Goal: Task Accomplishment & Management: Manage account settings

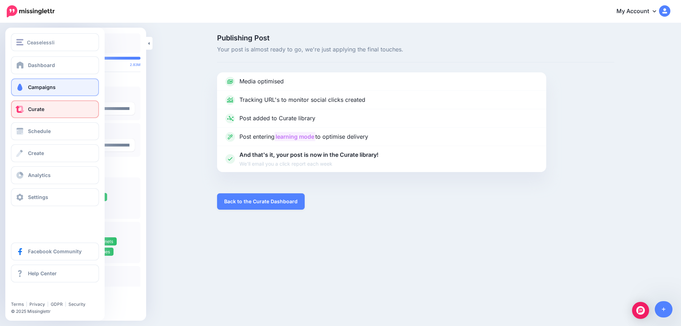
click at [29, 87] on span "Campaigns" at bounding box center [42, 87] width 28 height 6
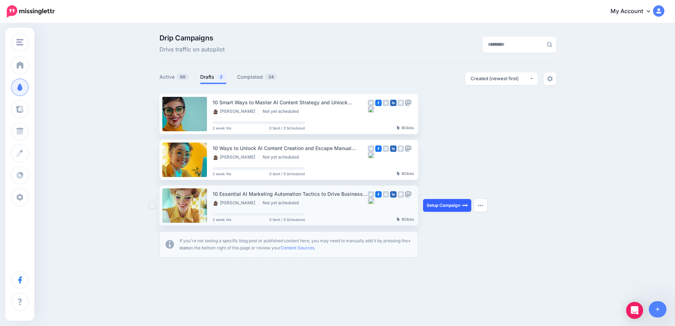
click at [448, 206] on link "Setup Campaign" at bounding box center [447, 205] width 48 height 13
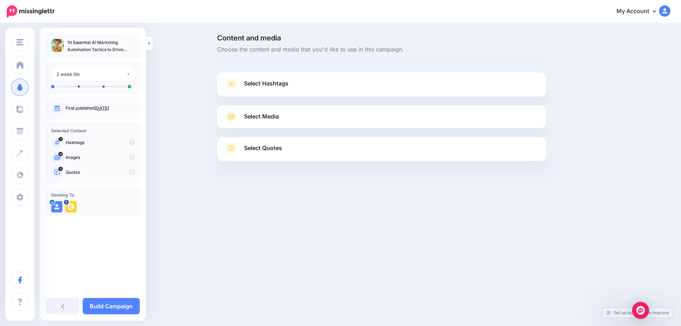
click at [247, 222] on div "Ceaselessli Ceaselessli Add Workspace Dashboard Campaigns Curate Schedule Creat…" at bounding box center [340, 163] width 681 height 326
click at [271, 83] on span "Select Hashtags" at bounding box center [266, 84] width 44 height 10
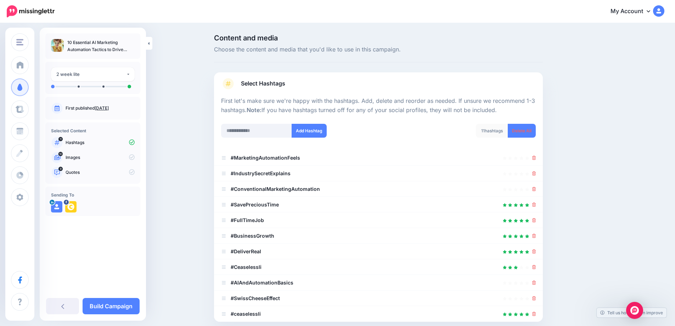
click at [109, 107] on link "Aug. 30, 2025" at bounding box center [102, 107] width 14 height 5
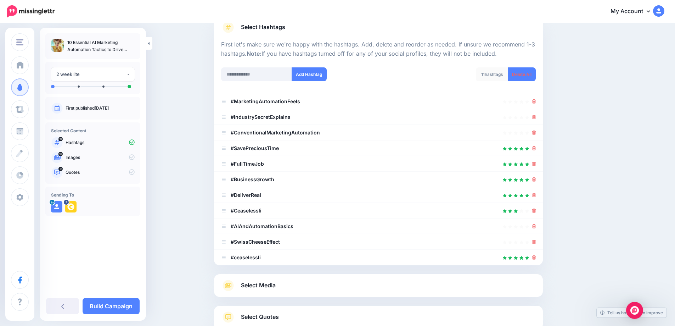
scroll to position [57, 0]
click at [536, 116] on icon at bounding box center [535, 117] width 4 height 4
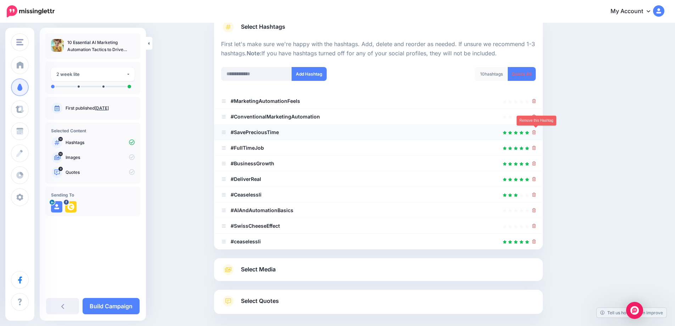
click at [536, 131] on icon at bounding box center [535, 132] width 4 height 4
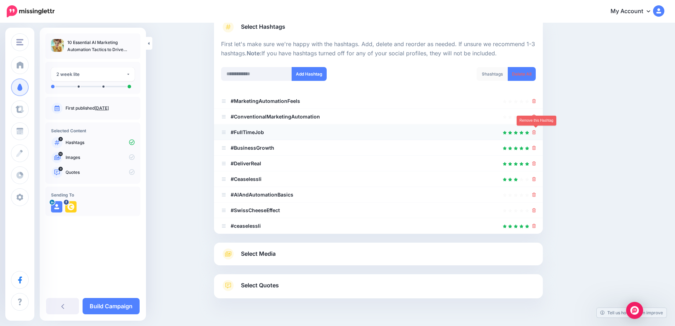
click at [536, 133] on icon at bounding box center [535, 132] width 4 height 4
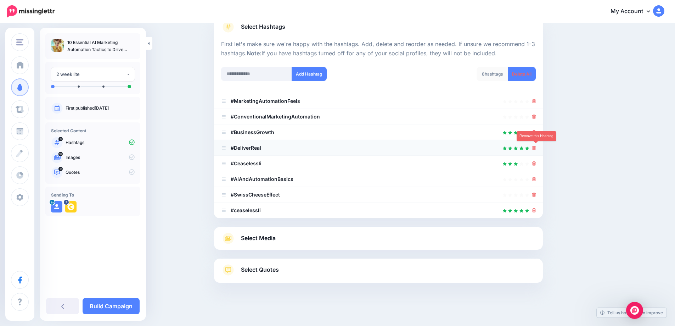
click at [536, 146] on icon at bounding box center [535, 148] width 4 height 4
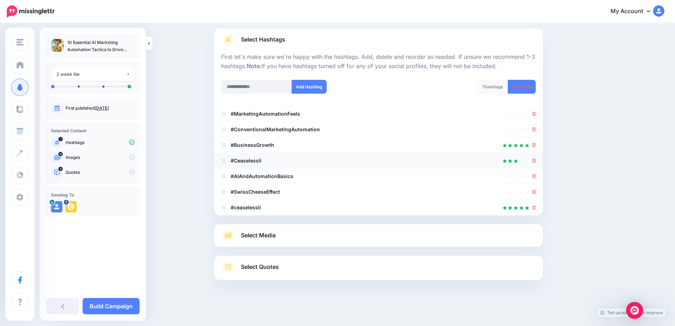
scroll to position [44, 0]
click at [539, 162] on li "#Ceaselessli" at bounding box center [378, 161] width 329 height 16
click at [536, 191] on icon at bounding box center [535, 192] width 4 height 4
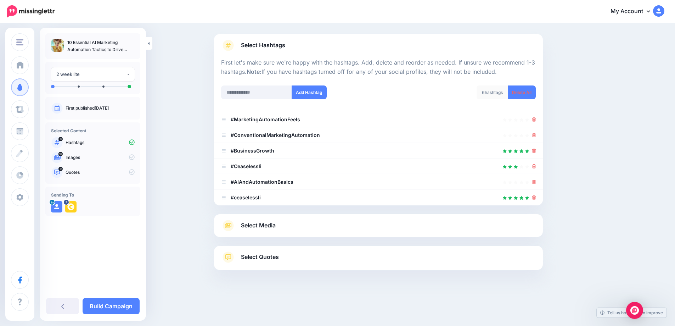
scroll to position [38, 0]
click at [536, 169] on div at bounding box center [535, 166] width 4 height 9
click at [535, 167] on li "#Ceaselessli" at bounding box center [378, 167] width 329 height 16
click at [536, 166] on icon at bounding box center [535, 166] width 4 height 4
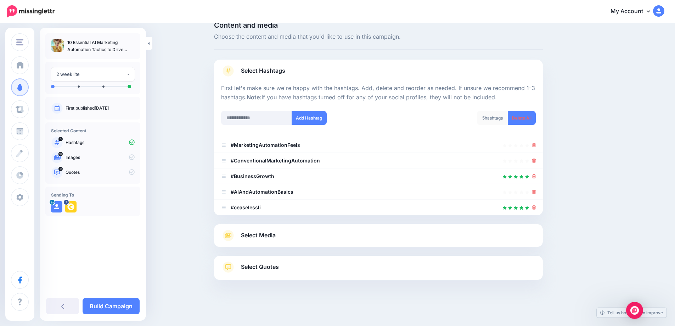
scroll to position [13, 0]
click at [536, 162] on icon at bounding box center [535, 161] width 4 height 4
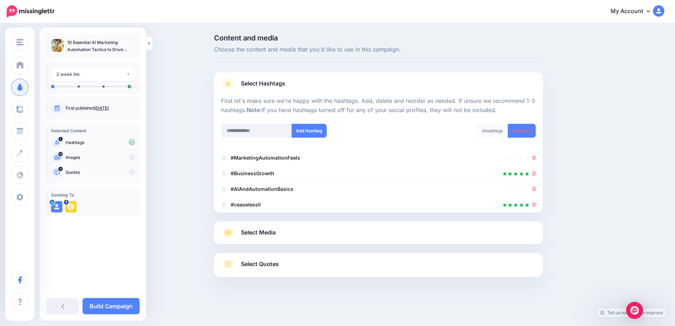
scroll to position [0, 0]
click at [273, 233] on span "Select Media" at bounding box center [261, 233] width 35 height 10
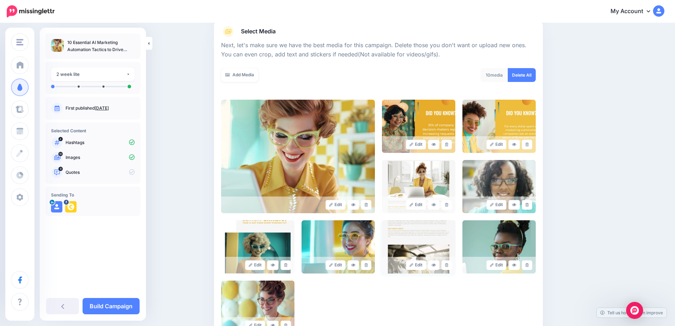
scroll to position [89, 0]
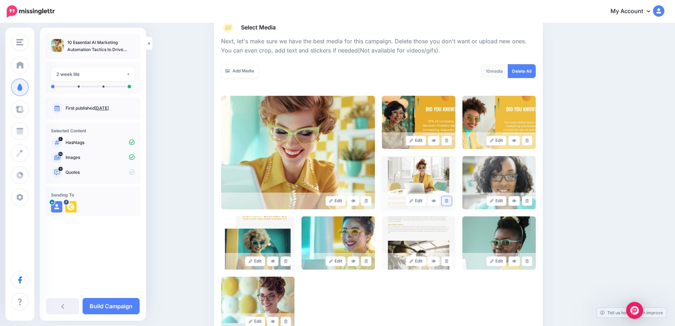
click at [448, 201] on icon at bounding box center [446, 201] width 3 height 4
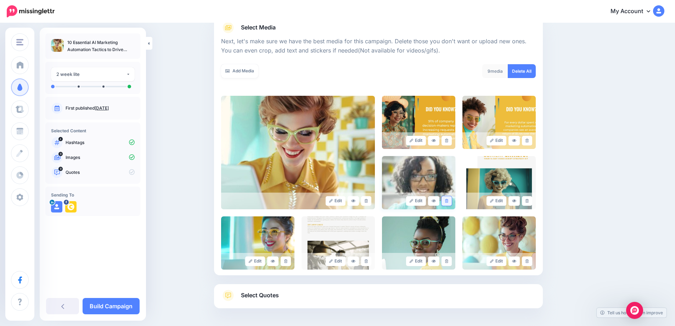
click at [449, 201] on icon at bounding box center [446, 201] width 3 height 4
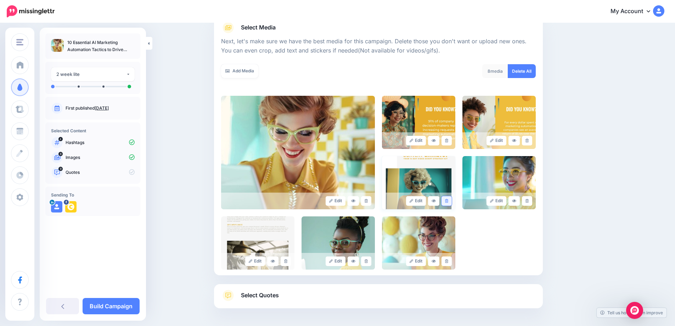
click at [448, 202] on icon at bounding box center [446, 201] width 3 height 4
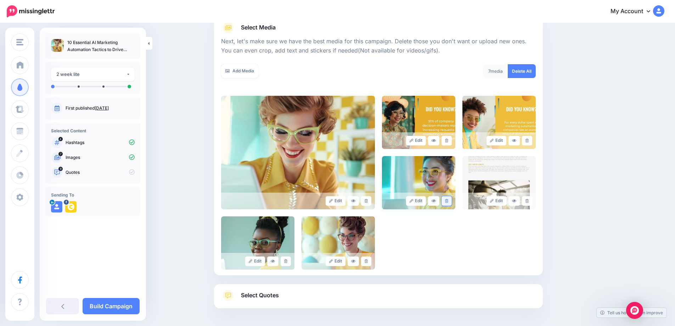
click at [449, 202] on icon at bounding box center [446, 201] width 3 height 4
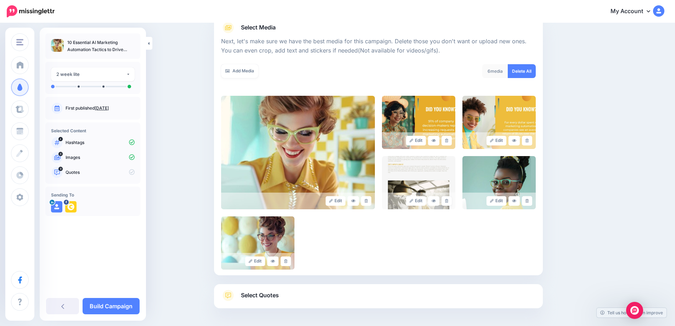
click at [449, 202] on icon at bounding box center [446, 201] width 3 height 4
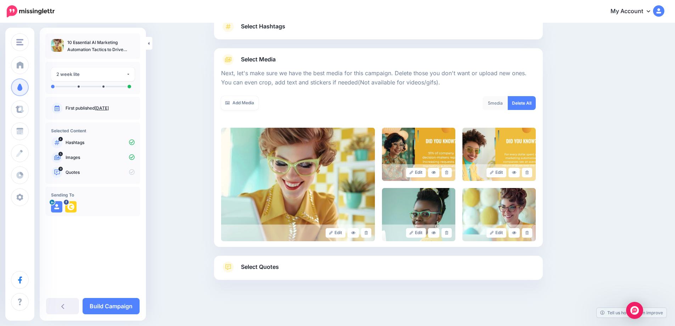
scroll to position [57, 0]
click at [449, 232] on icon at bounding box center [446, 233] width 3 height 4
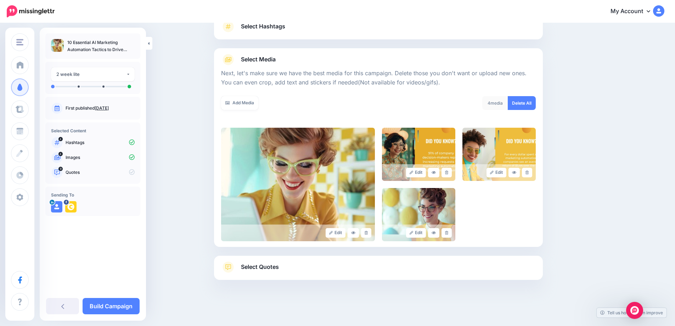
click at [449, 232] on icon at bounding box center [446, 233] width 3 height 4
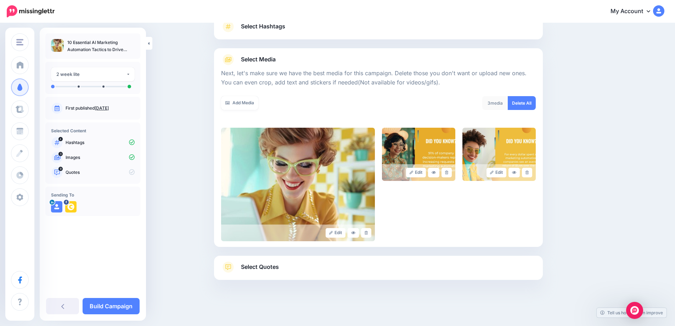
click at [263, 268] on span "Select Quotes" at bounding box center [260, 267] width 38 height 10
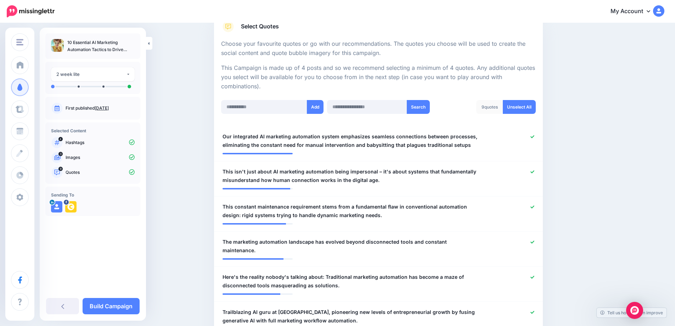
scroll to position [122, 0]
click at [527, 109] on link "Unselect All" at bounding box center [519, 107] width 33 height 14
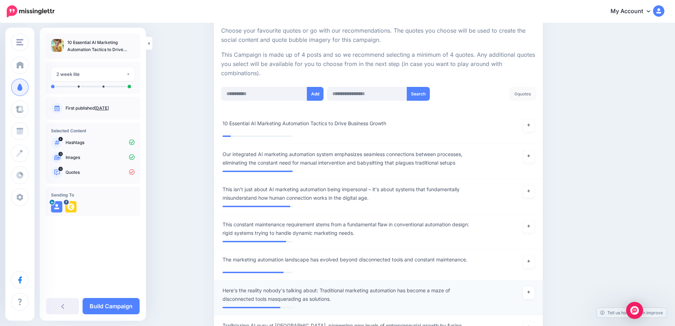
scroll to position [106, 0]
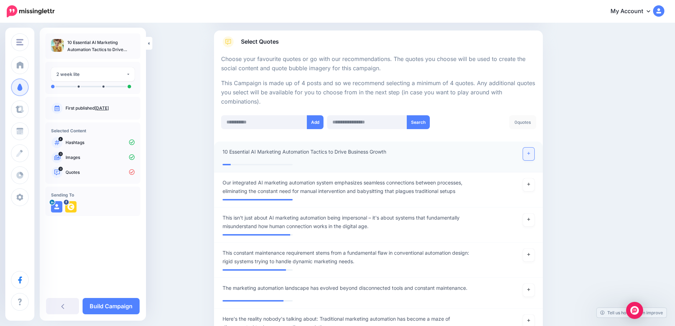
click at [535, 155] on link at bounding box center [528, 154] width 11 height 13
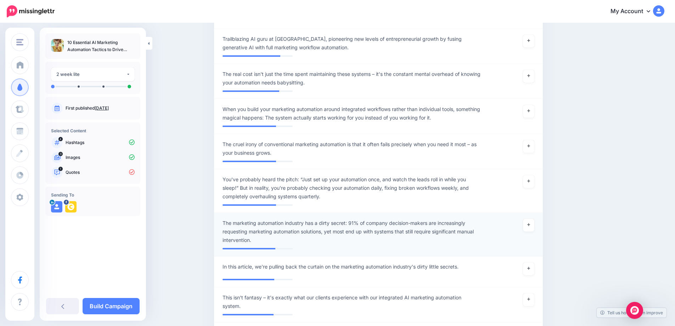
scroll to position [418, 0]
click at [530, 225] on icon at bounding box center [529, 224] width 3 height 4
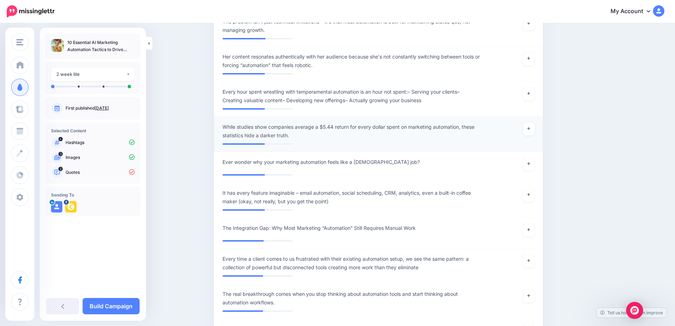
scroll to position [958, 0]
click at [535, 128] on link at bounding box center [528, 128] width 11 height 13
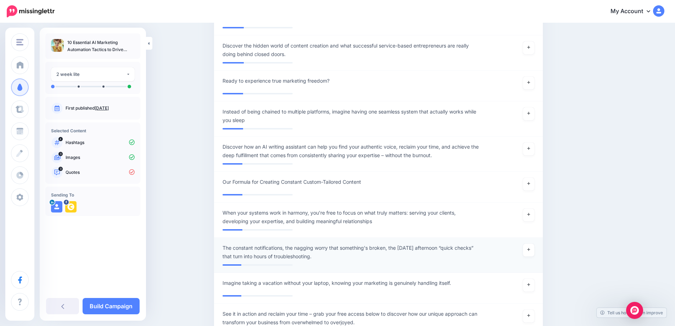
scroll to position [3090, 0]
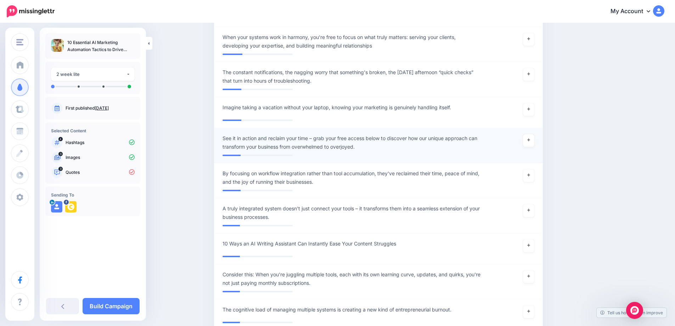
drag, startPoint x: 320, startPoint y: 138, endPoint x: 317, endPoint y: 144, distance: 6.2
click at [318, 128] on li "**********" at bounding box center [378, 112] width 329 height 31
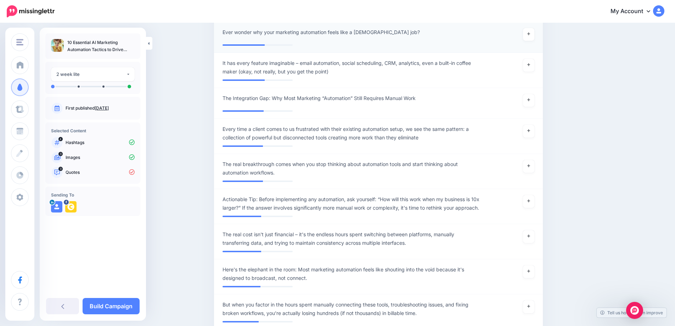
scroll to position [1095, 0]
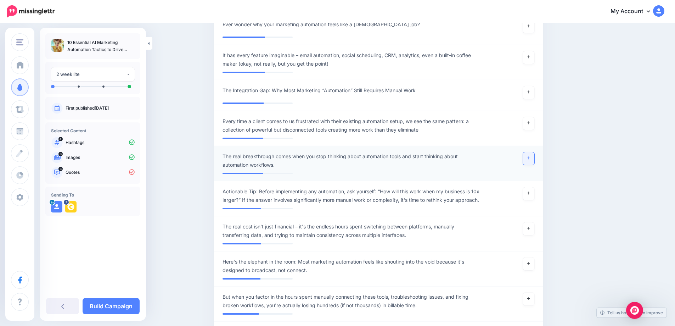
click at [535, 158] on link at bounding box center [528, 158] width 11 height 13
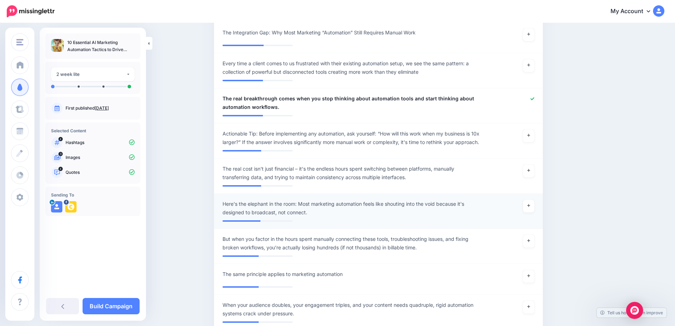
scroll to position [1153, 0]
click at [535, 177] on link at bounding box center [528, 170] width 11 height 13
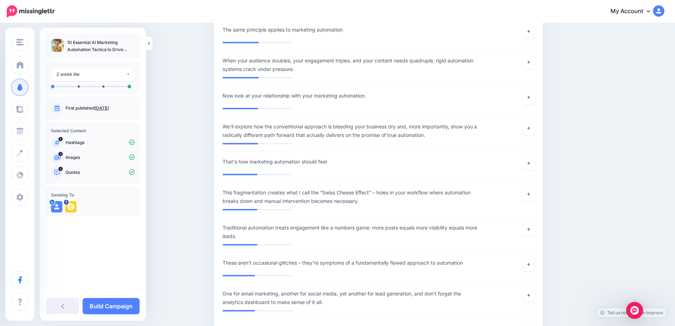
scroll to position [1398, 0]
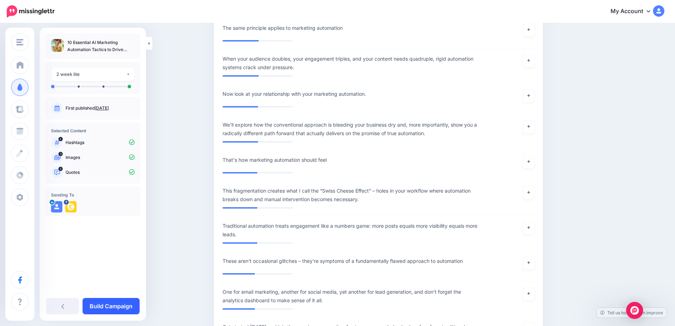
click at [109, 307] on link "Build Campaign" at bounding box center [111, 306] width 57 height 16
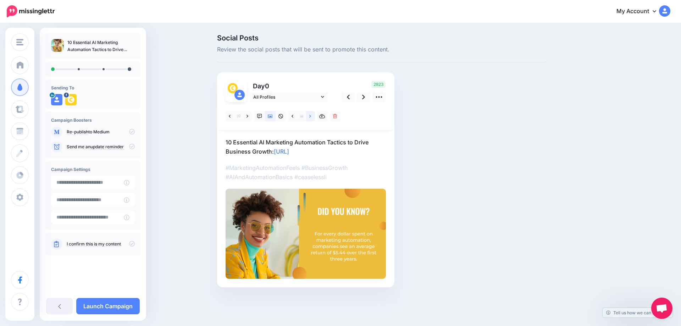
click at [311, 117] on link at bounding box center [310, 116] width 9 height 10
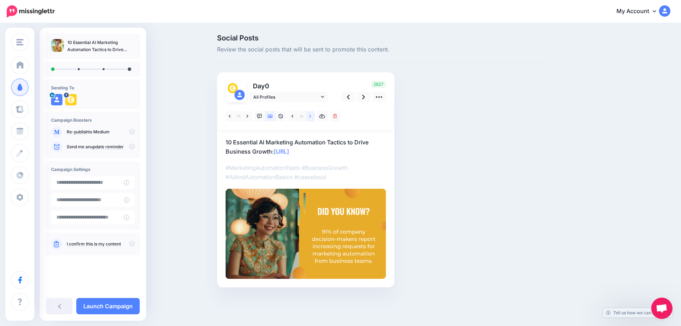
click at [310, 116] on icon at bounding box center [310, 116] width 2 height 5
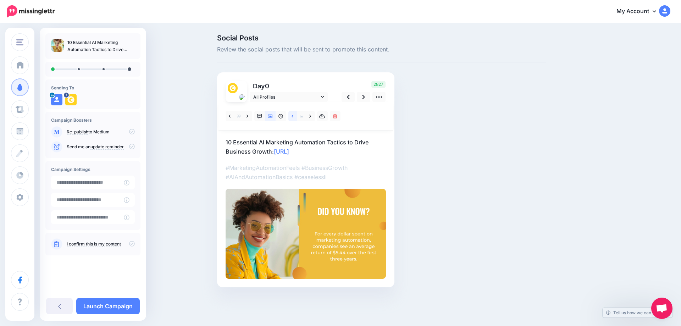
click at [293, 117] on icon at bounding box center [292, 116] width 2 height 5
click at [293, 117] on icon at bounding box center [292, 116] width 2 height 3
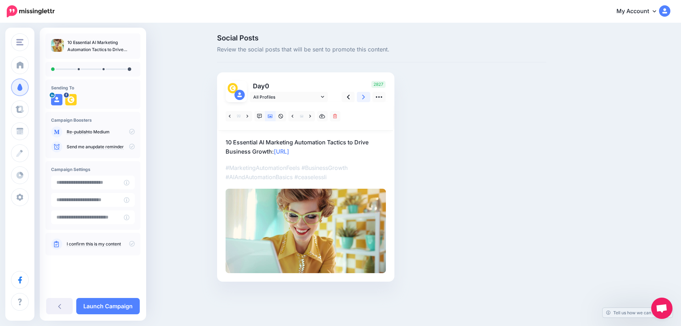
click at [366, 98] on link at bounding box center [363, 97] width 13 height 10
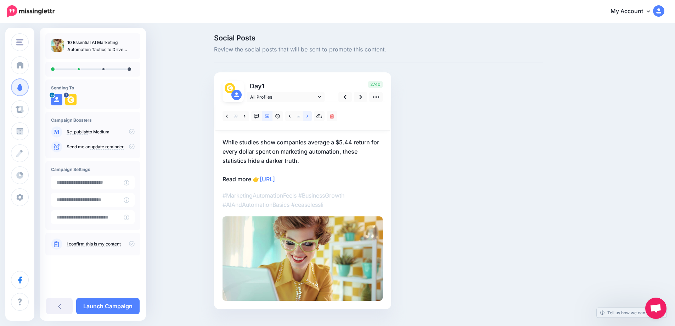
click at [309, 117] on link at bounding box center [307, 116] width 9 height 10
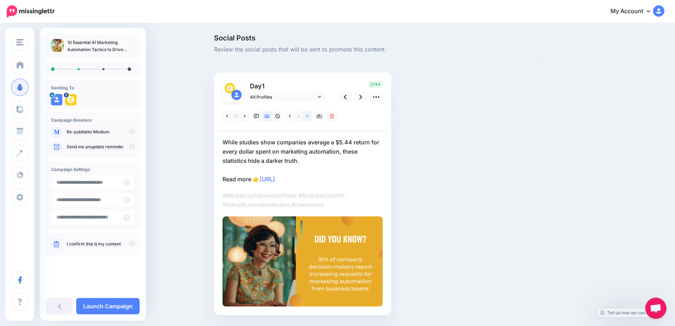
click at [308, 117] on icon at bounding box center [308, 116] width 2 height 5
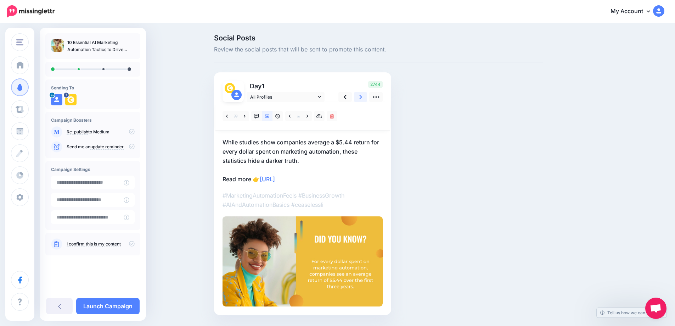
click at [362, 97] on icon at bounding box center [361, 96] width 3 height 7
click at [291, 116] on icon at bounding box center [290, 116] width 2 height 3
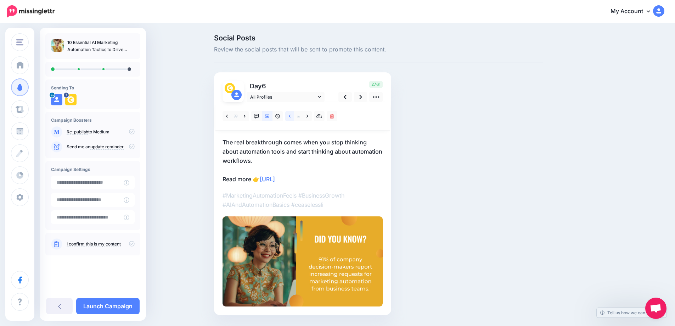
click at [291, 116] on icon at bounding box center [290, 116] width 2 height 3
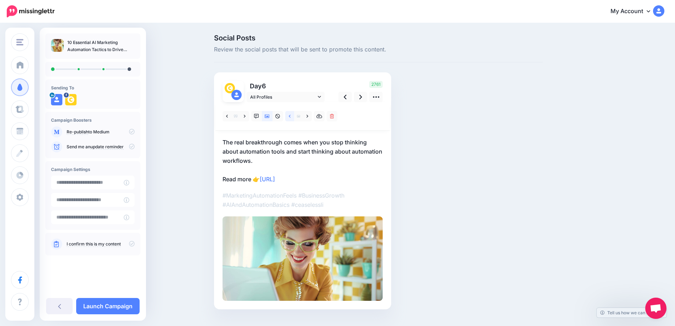
click at [291, 116] on icon at bounding box center [290, 116] width 2 height 3
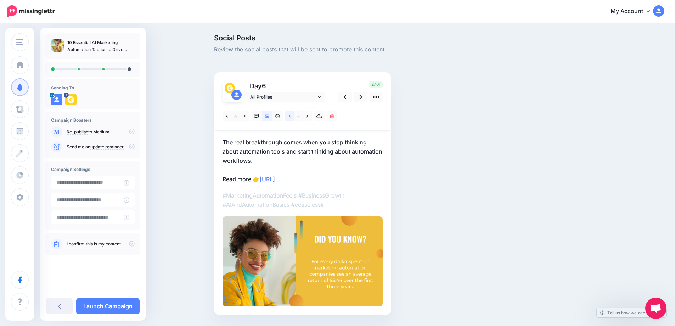
click at [291, 116] on icon at bounding box center [290, 116] width 2 height 5
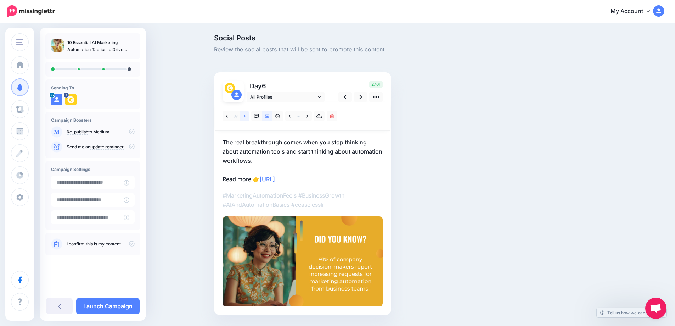
click at [246, 118] on icon at bounding box center [245, 116] width 2 height 5
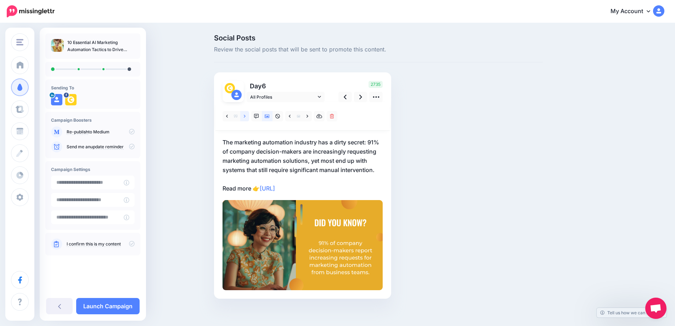
click at [246, 118] on icon at bounding box center [245, 116] width 2 height 5
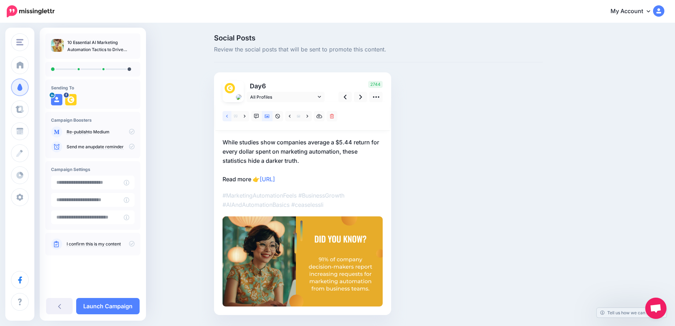
click at [228, 117] on icon at bounding box center [227, 116] width 2 height 3
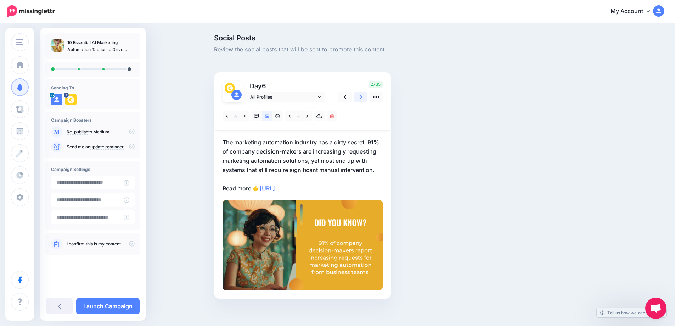
click at [361, 96] on link at bounding box center [360, 97] width 13 height 10
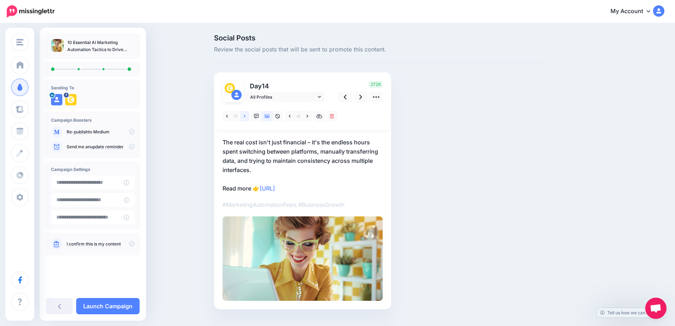
click at [246, 115] on link at bounding box center [244, 116] width 9 height 10
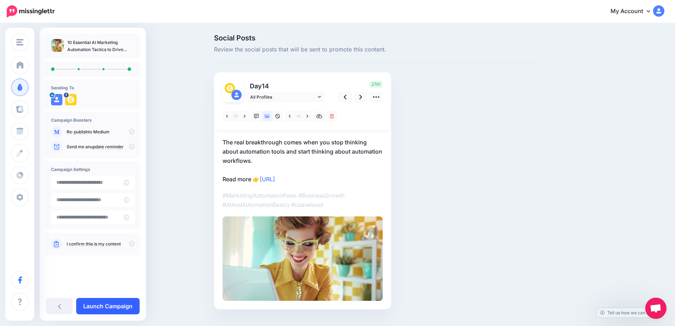
click at [101, 307] on link "Launch Campaign" at bounding box center [107, 306] width 63 height 16
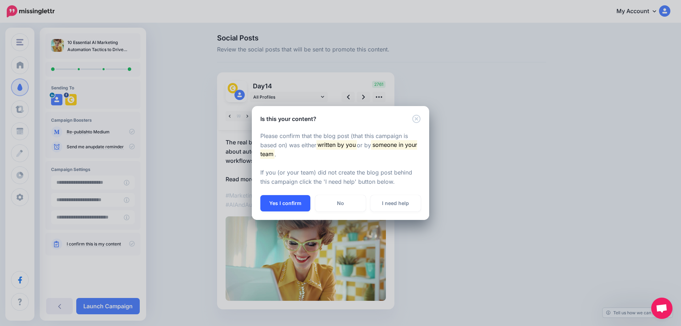
click at [276, 203] on button "Yes I confirm" at bounding box center [285, 203] width 50 height 16
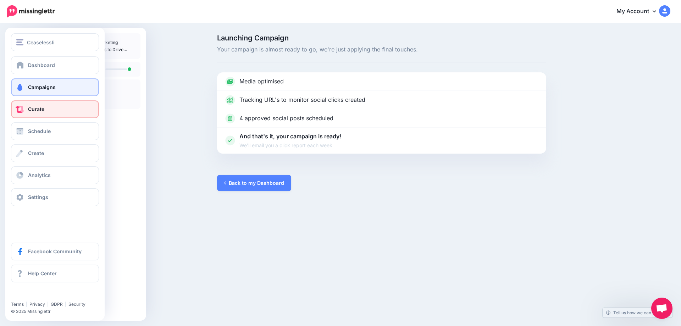
click at [34, 109] on span "Curate" at bounding box center [36, 109] width 16 height 6
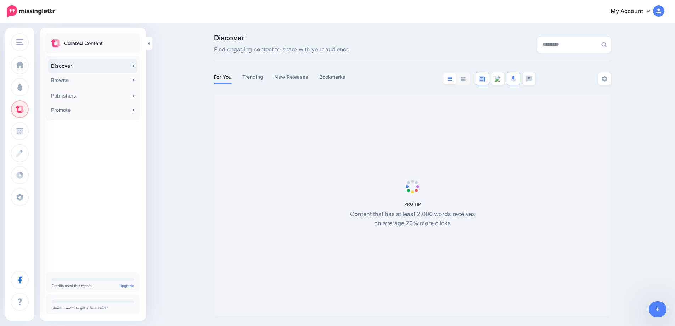
click at [128, 110] on link "Promote" at bounding box center [92, 110] width 89 height 14
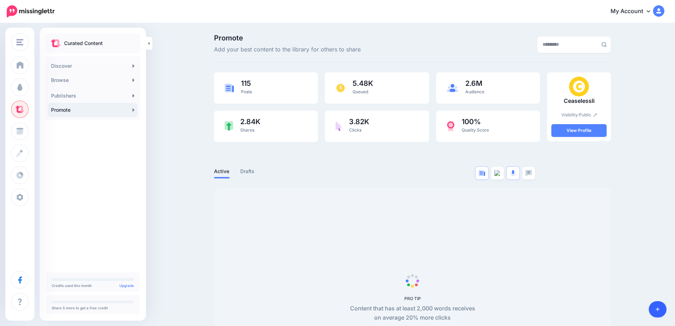
click at [662, 311] on link at bounding box center [658, 309] width 18 height 16
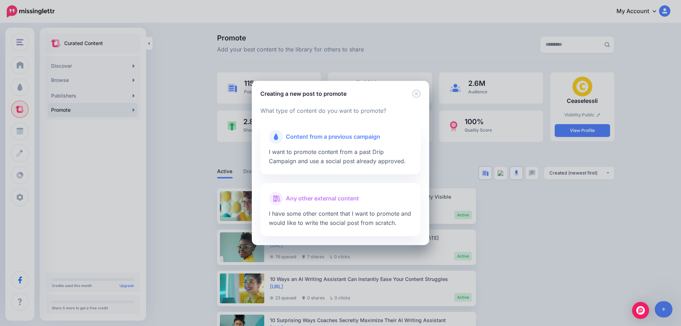
click at [302, 151] on span "I want to promote content from a past Drip Campaign and use a social post alrea…" at bounding box center [337, 156] width 137 height 16
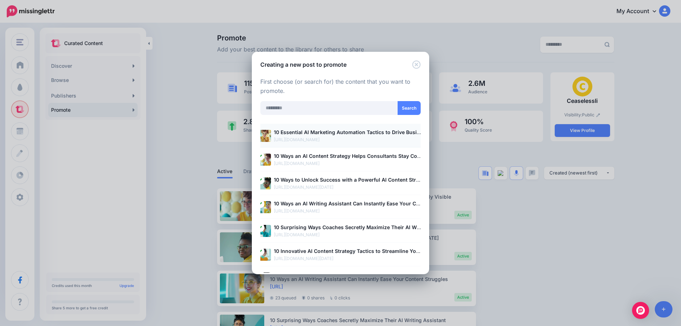
click at [297, 138] on p "[URL][DOMAIN_NAME]" at bounding box center [348, 139] width 148 height 7
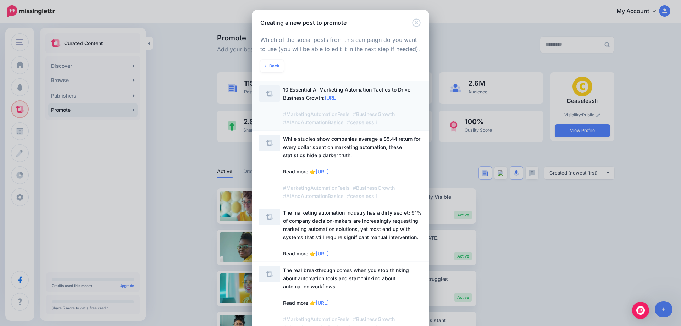
click at [288, 99] on span "10 Essential AI Marketing Automation Tactics to Drive Business Growth: https://…" at bounding box center [346, 106] width 127 height 39
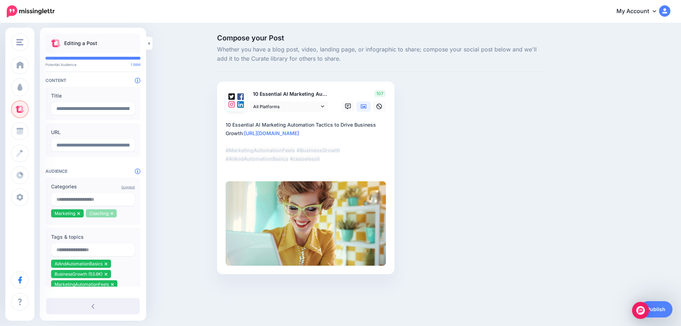
click at [111, 215] on icon at bounding box center [112, 213] width 2 height 3
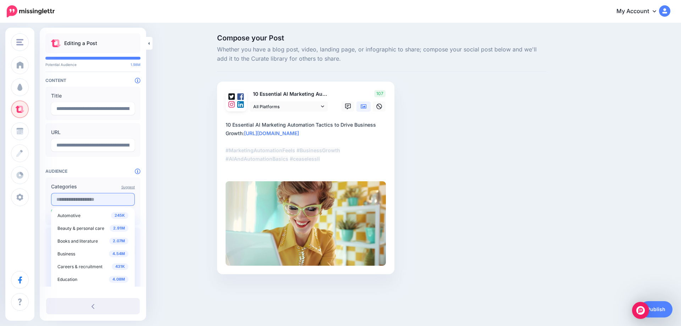
click at [91, 202] on input "text" at bounding box center [93, 199] width 84 height 13
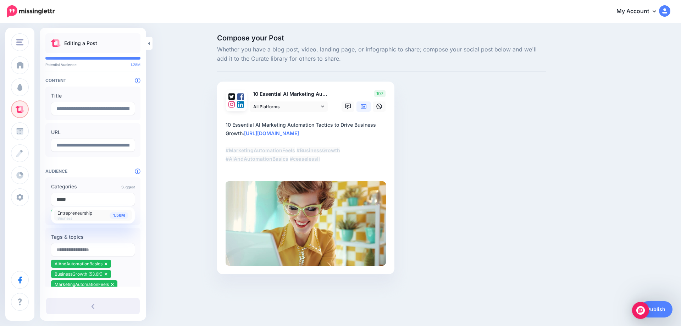
type input "*****"
click at [123, 216] on span "1.56M" at bounding box center [119, 215] width 19 height 7
click at [187, 202] on div "Compose your Post Whether you have a blog post, video, landing page, or infogra…" at bounding box center [340, 165] width 681 height 282
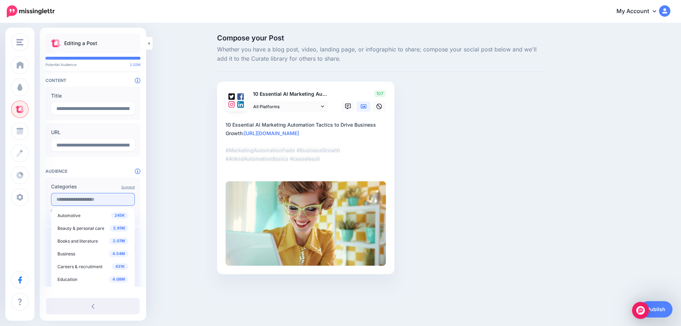
click at [99, 201] on input "text" at bounding box center [93, 199] width 84 height 13
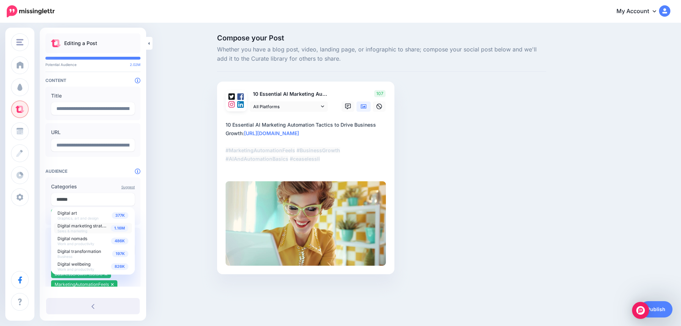
type input "******"
click at [116, 227] on span "1.16M" at bounding box center [120, 228] width 18 height 7
click at [171, 208] on div "Compose your Post Whether you have a blog post, video, landing page, or infogra…" at bounding box center [340, 165] width 681 height 282
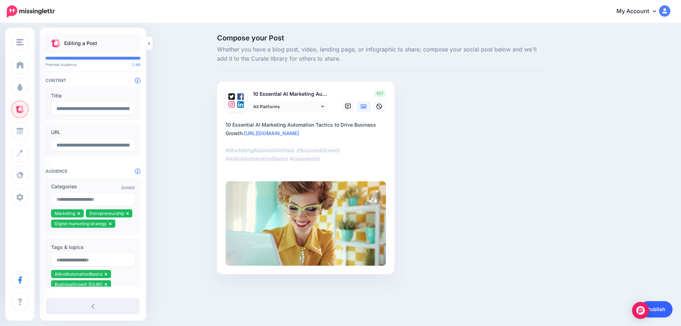
click at [657, 309] on link "Publish" at bounding box center [656, 309] width 33 height 16
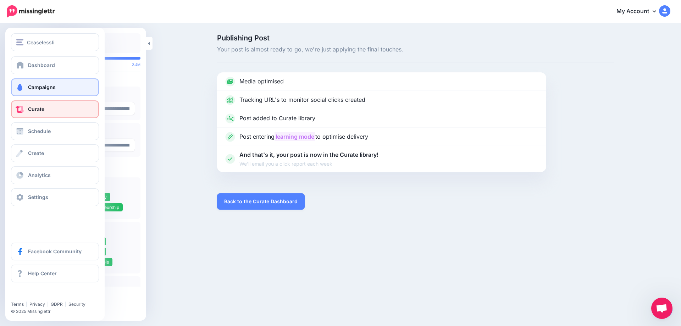
click at [22, 85] on span at bounding box center [19, 87] width 9 height 7
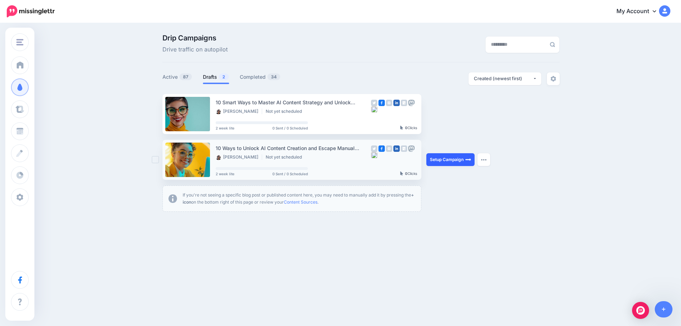
click at [445, 157] on link "Setup Campaign" at bounding box center [450, 159] width 48 height 13
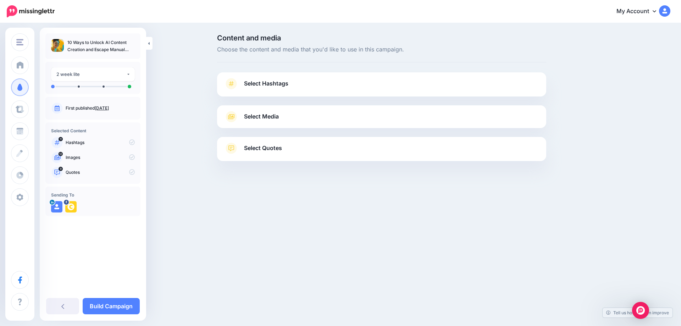
click at [260, 83] on span "Select Hashtags" at bounding box center [266, 84] width 44 height 10
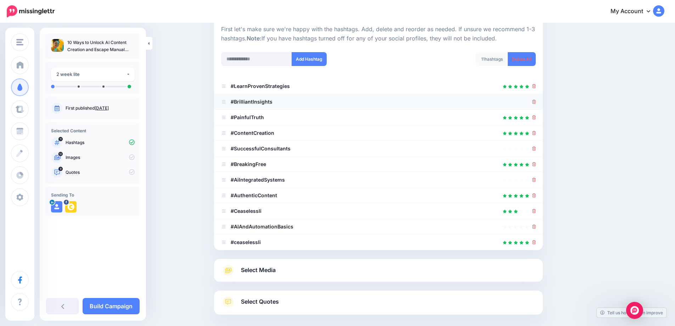
scroll to position [72, 0]
click at [536, 102] on icon at bounding box center [535, 101] width 4 height 4
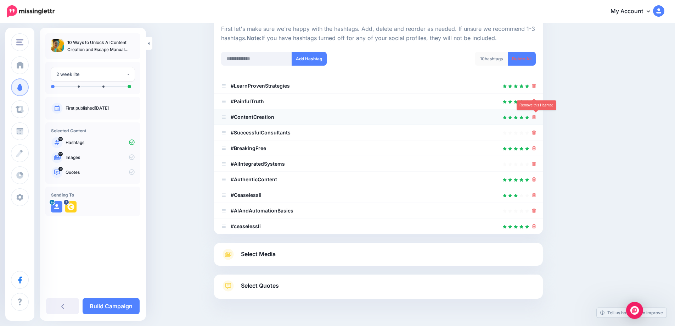
click at [536, 117] on icon at bounding box center [535, 117] width 4 height 4
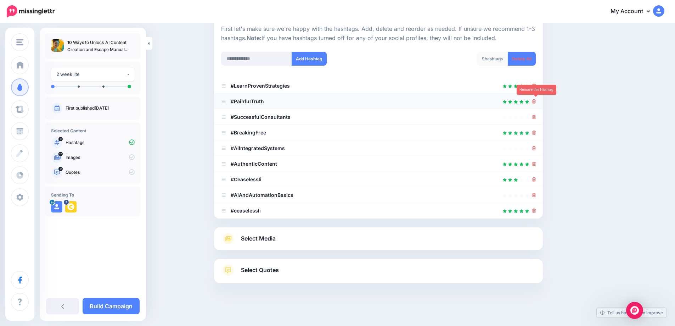
click at [536, 102] on icon at bounding box center [535, 101] width 4 height 4
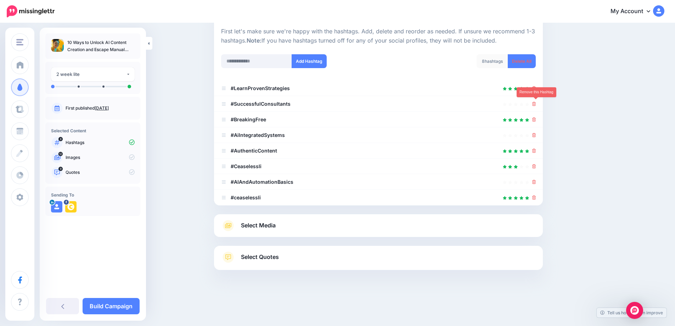
scroll to position [69, 0]
click at [536, 120] on icon at bounding box center [535, 119] width 4 height 4
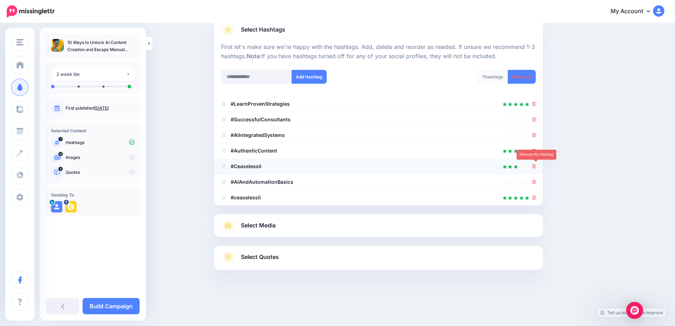
click at [536, 165] on icon at bounding box center [535, 166] width 4 height 4
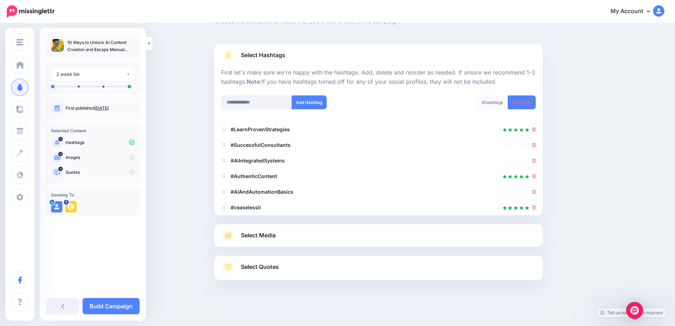
scroll to position [28, 0]
click at [535, 144] on div at bounding box center [378, 145] width 315 height 9
click at [536, 147] on icon at bounding box center [535, 145] width 4 height 4
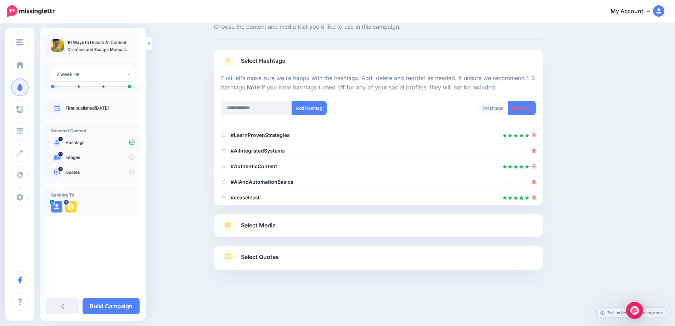
scroll to position [23, 0]
click at [536, 184] on icon at bounding box center [535, 182] width 4 height 4
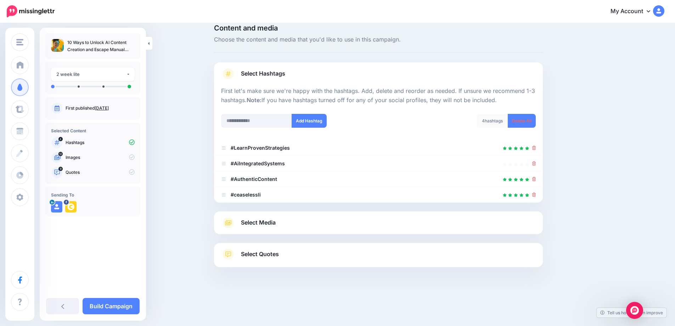
click at [268, 220] on span "Select Media" at bounding box center [258, 223] width 35 height 10
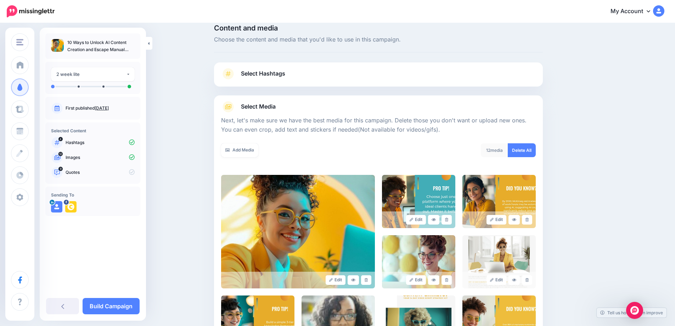
scroll to position [128, 0]
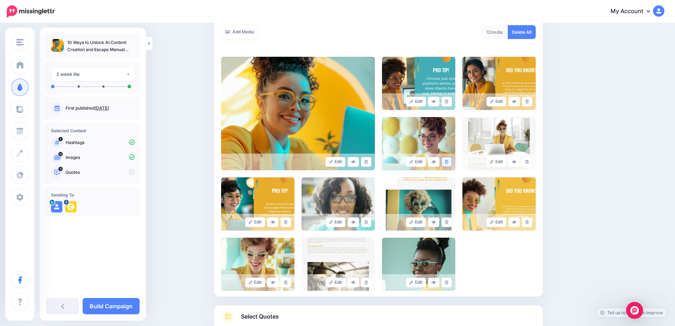
click at [449, 163] on icon at bounding box center [446, 162] width 3 height 4
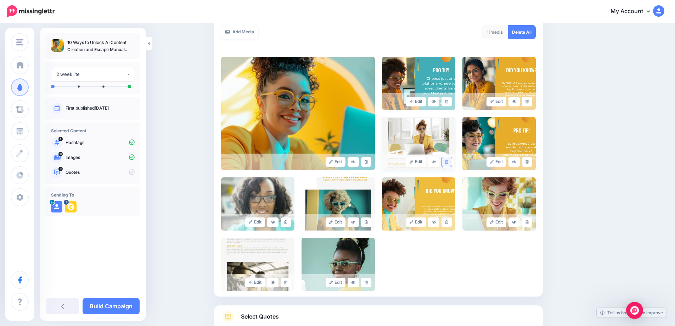
click at [449, 162] on icon at bounding box center [446, 162] width 3 height 4
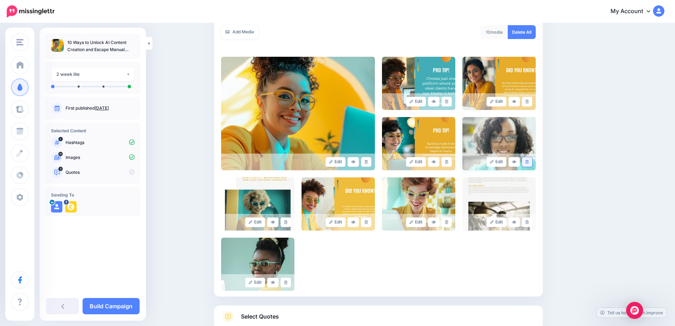
click at [529, 162] on icon at bounding box center [527, 162] width 3 height 4
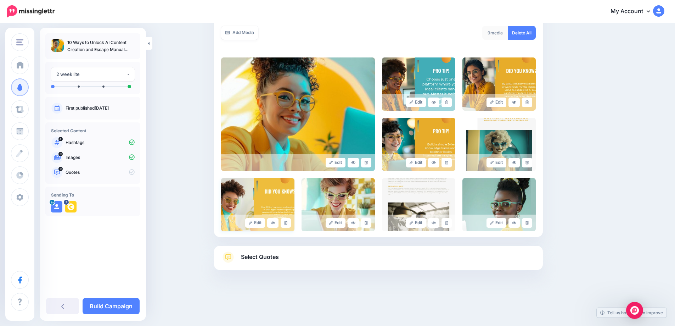
scroll to position [127, 0]
click at [532, 163] on link at bounding box center [527, 163] width 10 height 10
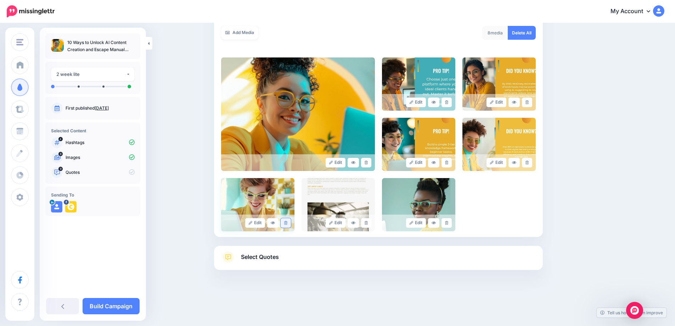
click at [288, 223] on icon at bounding box center [285, 223] width 3 height 4
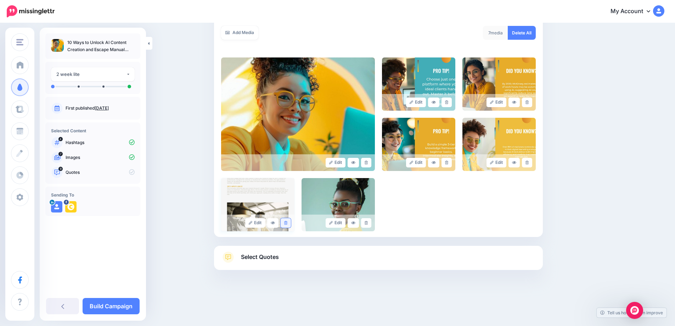
click at [288, 223] on icon at bounding box center [285, 223] width 3 height 4
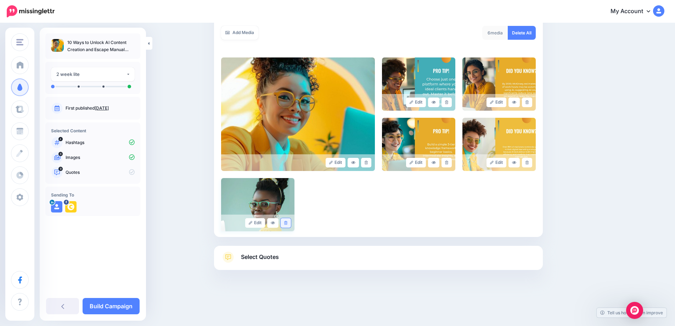
click at [288, 223] on icon at bounding box center [285, 223] width 3 height 4
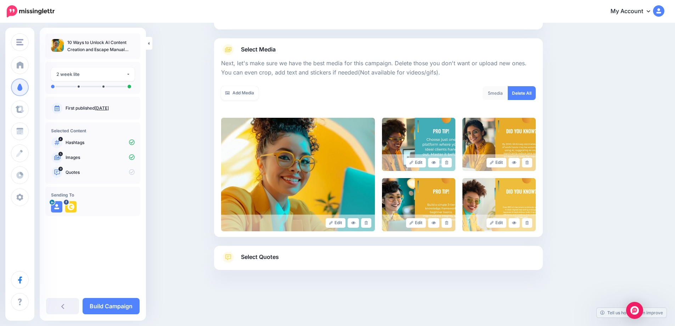
click at [268, 257] on span "Select Quotes" at bounding box center [260, 257] width 38 height 10
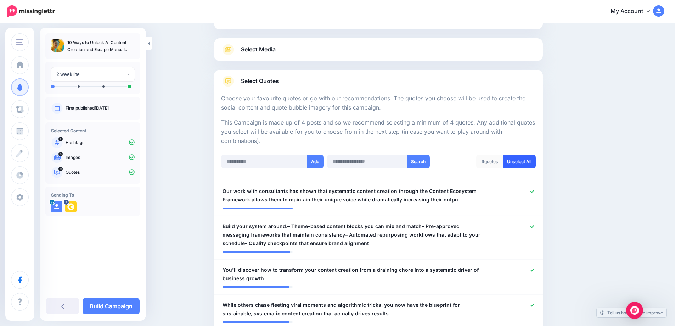
click at [525, 165] on link "Unselect All" at bounding box center [519, 162] width 33 height 14
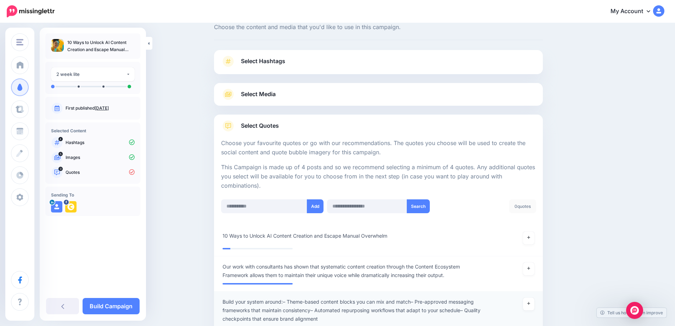
scroll to position [135, 0]
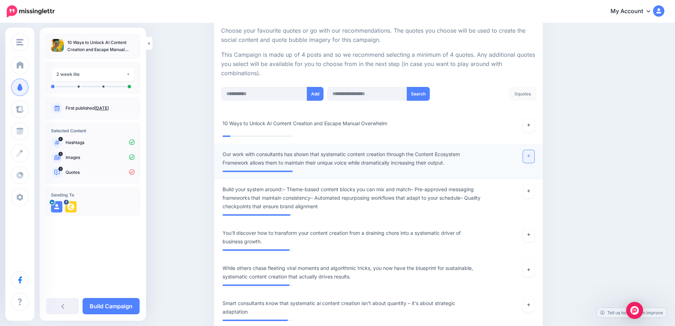
click at [530, 157] on icon at bounding box center [529, 156] width 3 height 3
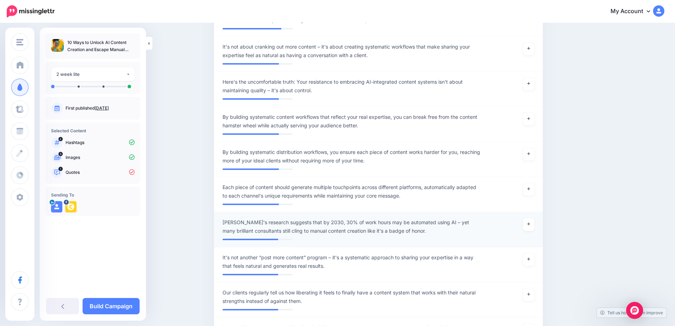
scroll to position [611, 0]
click at [535, 224] on link at bounding box center [528, 223] width 11 height 13
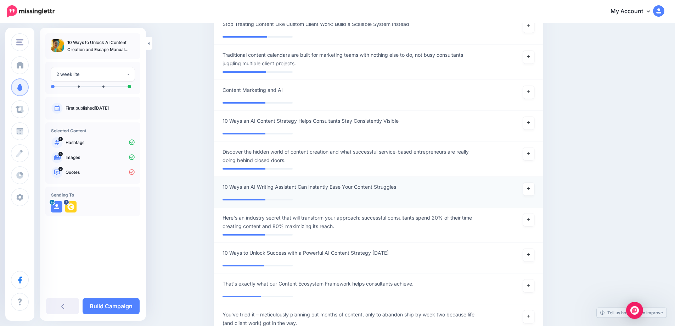
scroll to position [1758, 0]
click at [535, 224] on link at bounding box center [528, 219] width 11 height 13
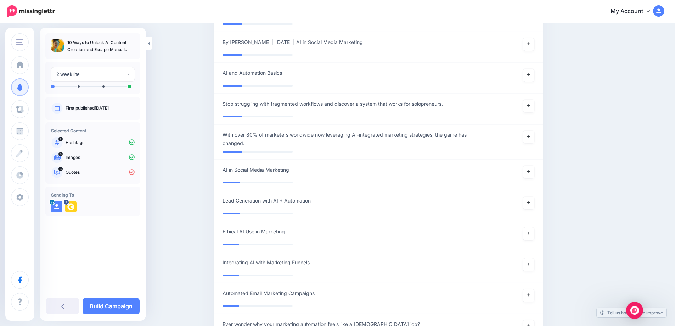
scroll to position [2959, 0]
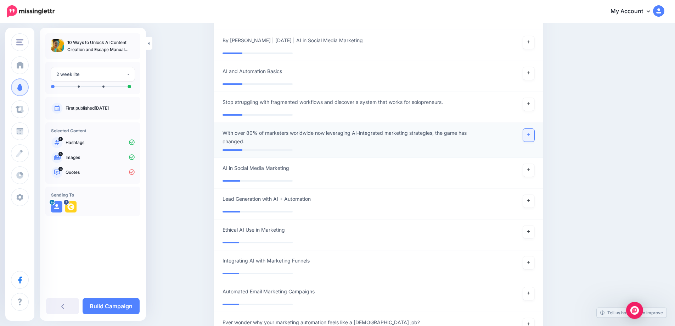
click at [534, 138] on link at bounding box center [528, 135] width 11 height 13
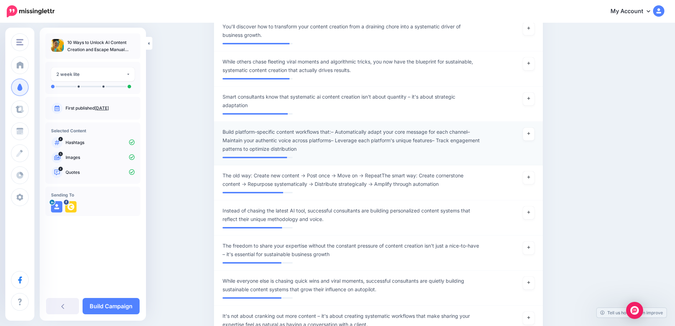
scroll to position [341, 0]
click at [534, 100] on link at bounding box center [528, 98] width 11 height 13
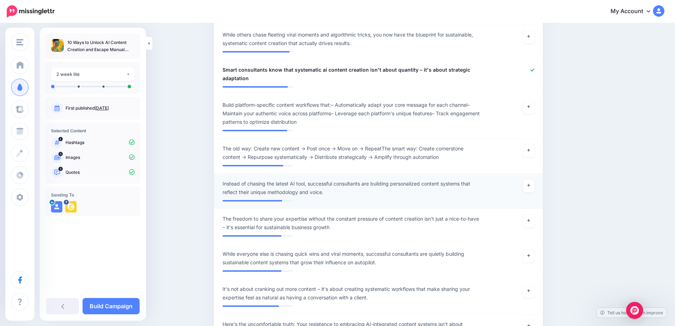
scroll to position [369, 0]
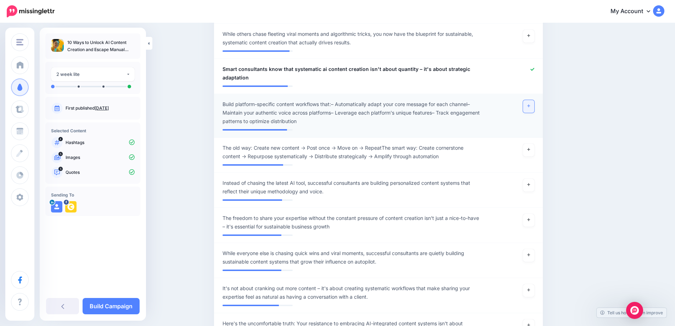
click at [535, 110] on link at bounding box center [528, 106] width 11 height 13
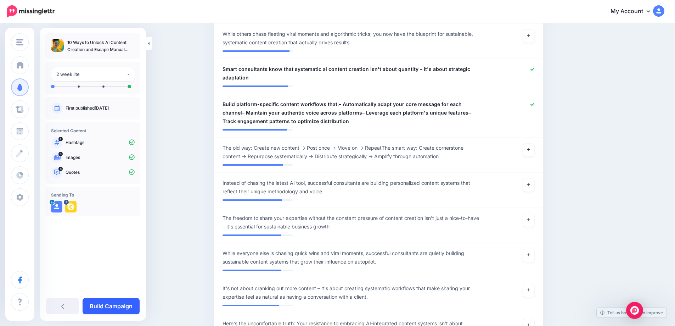
click at [132, 306] on link "Build Campaign" at bounding box center [111, 306] width 57 height 16
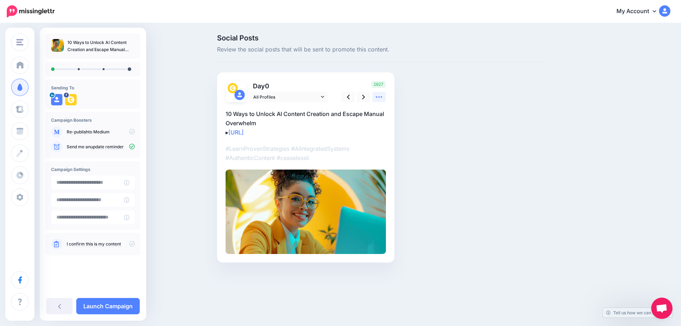
click at [377, 96] on icon at bounding box center [378, 96] width 7 height 7
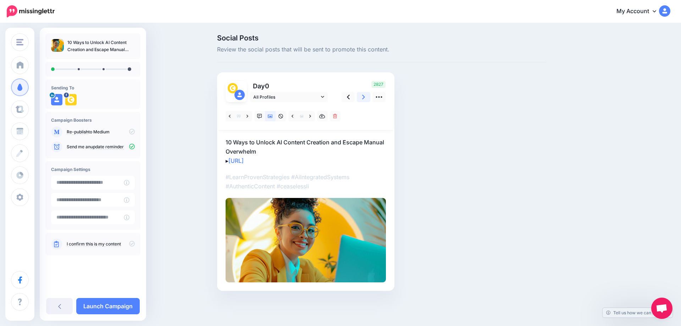
click at [361, 98] on link at bounding box center [363, 97] width 13 height 10
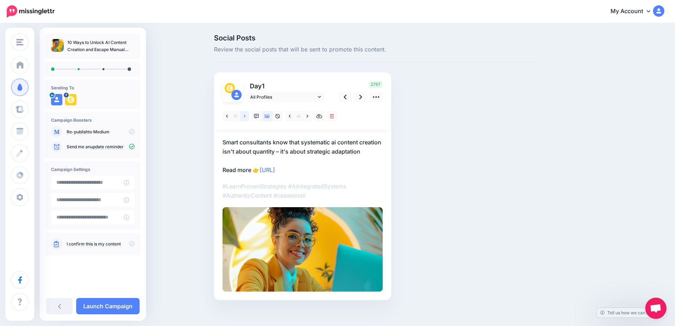
click at [246, 117] on icon at bounding box center [245, 116] width 2 height 3
click at [228, 117] on icon at bounding box center [227, 116] width 2 height 5
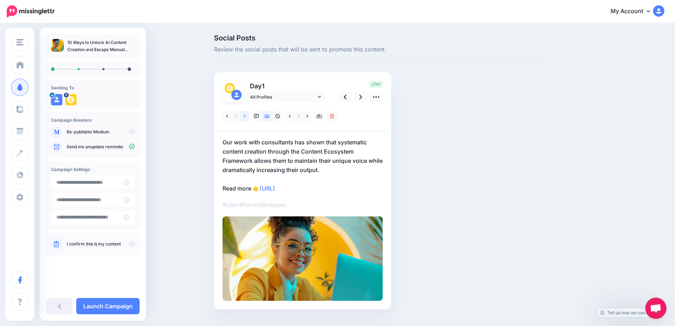
click at [245, 118] on link at bounding box center [244, 116] width 9 height 10
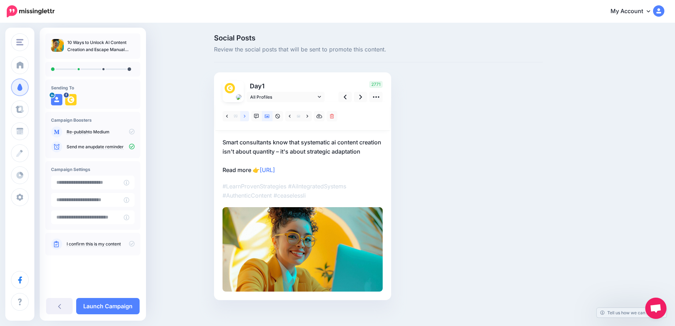
click at [245, 118] on link at bounding box center [244, 116] width 9 height 10
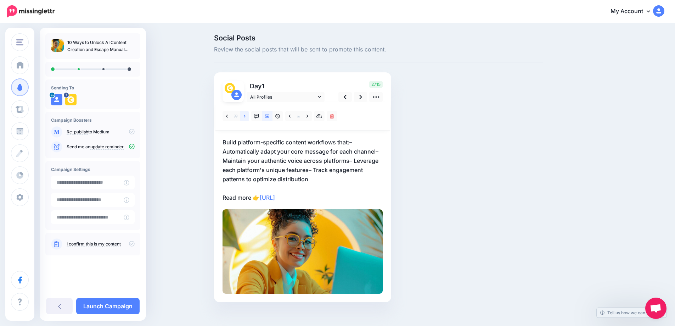
click at [245, 118] on link at bounding box center [244, 116] width 9 height 10
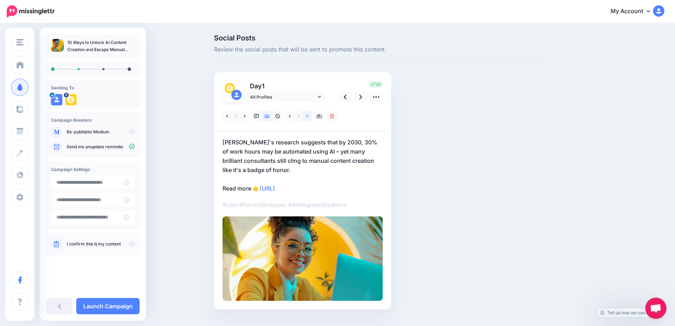
click at [308, 116] on link at bounding box center [307, 116] width 9 height 10
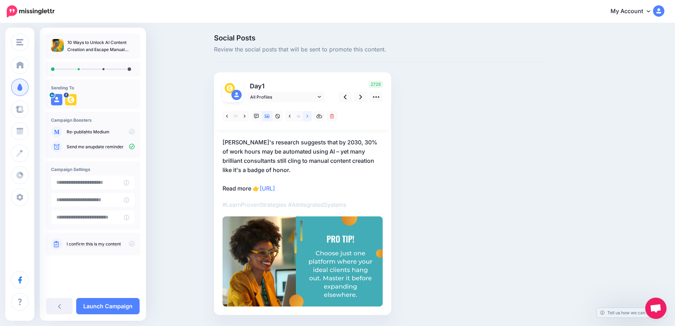
click at [308, 116] on link at bounding box center [307, 116] width 9 height 10
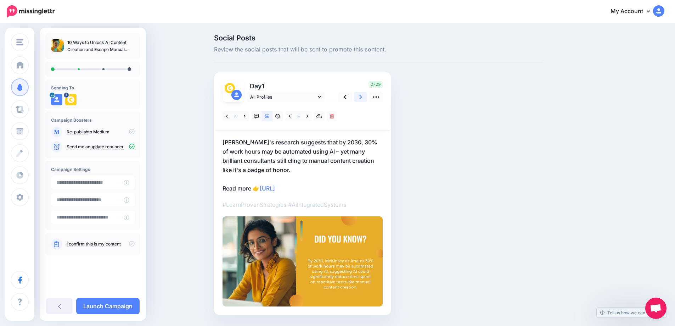
click at [367, 96] on link at bounding box center [360, 97] width 13 height 10
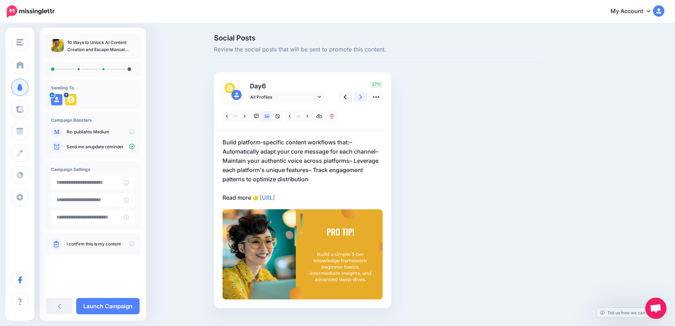
click at [365, 98] on link at bounding box center [360, 97] width 13 height 10
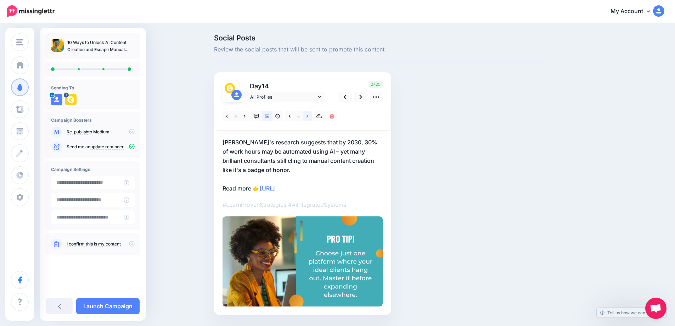
click at [307, 117] on link at bounding box center [307, 116] width 9 height 10
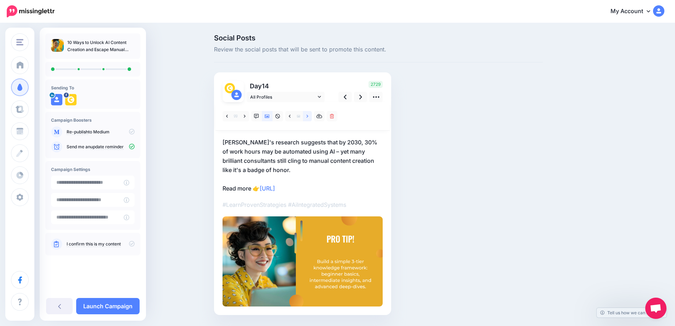
click at [307, 117] on link at bounding box center [307, 116] width 9 height 10
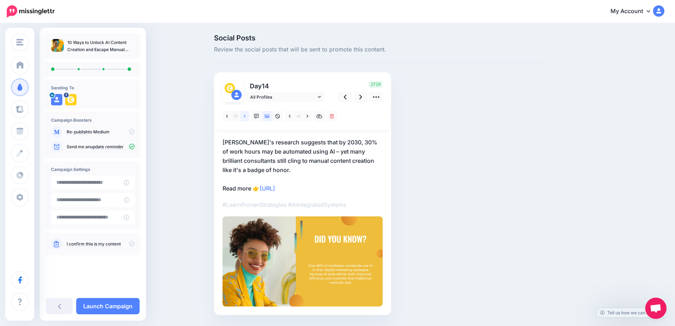
click at [249, 116] on link at bounding box center [244, 116] width 9 height 10
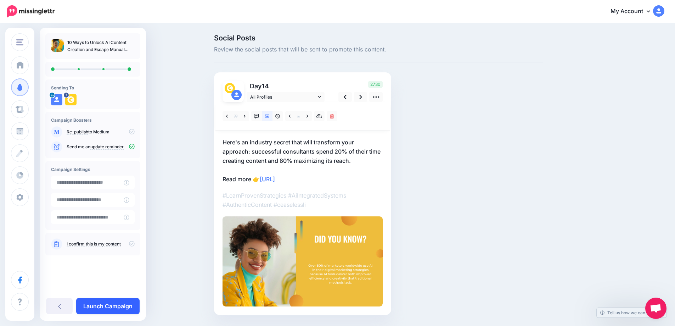
click at [116, 308] on link "Launch Campaign" at bounding box center [107, 306] width 63 height 16
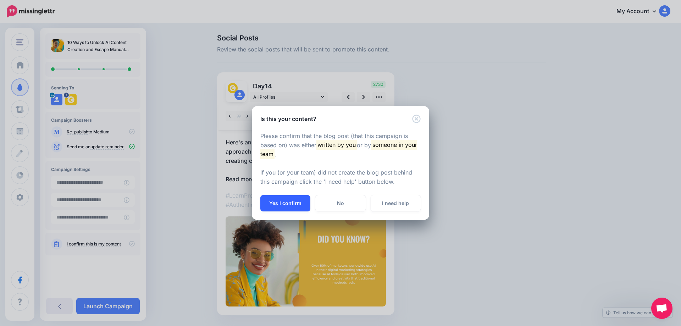
click at [288, 203] on button "Yes I confirm" at bounding box center [285, 203] width 50 height 16
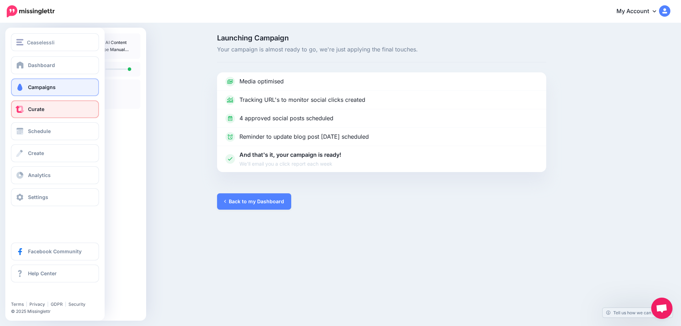
click at [25, 108] on link "Curate" at bounding box center [55, 109] width 88 height 18
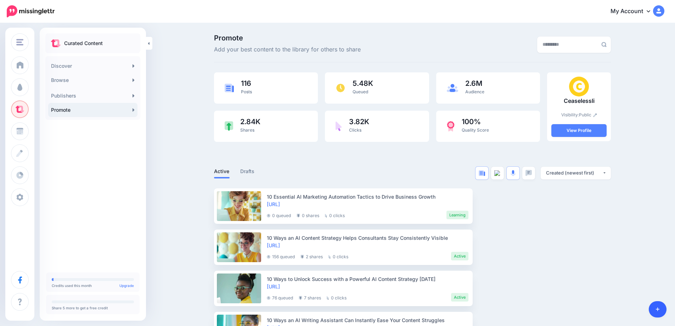
click at [659, 311] on icon at bounding box center [658, 309] width 4 height 5
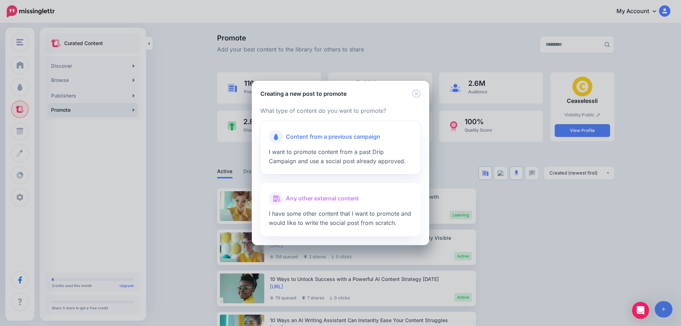
click at [329, 141] on span "Content from a previous campaign" at bounding box center [333, 136] width 94 height 9
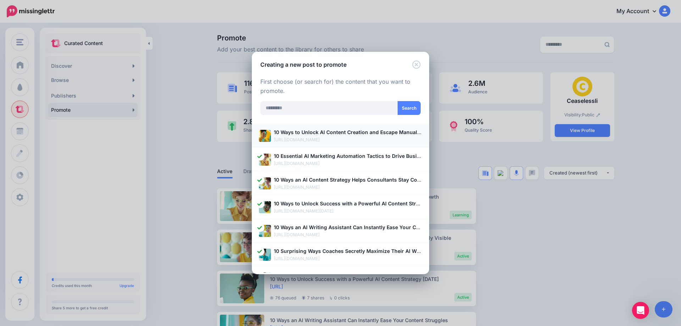
click at [323, 138] on p "[URL][DOMAIN_NAME]" at bounding box center [348, 139] width 148 height 7
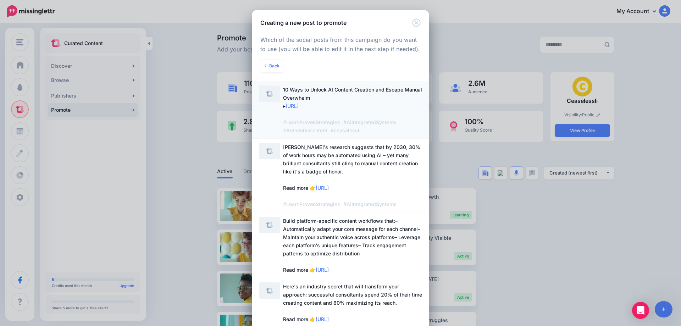
click at [312, 105] on span "10 Ways to Unlock AI Content Creation and Escape Manual Overwhelm ▸ [URL] #Lear…" at bounding box center [352, 109] width 139 height 49
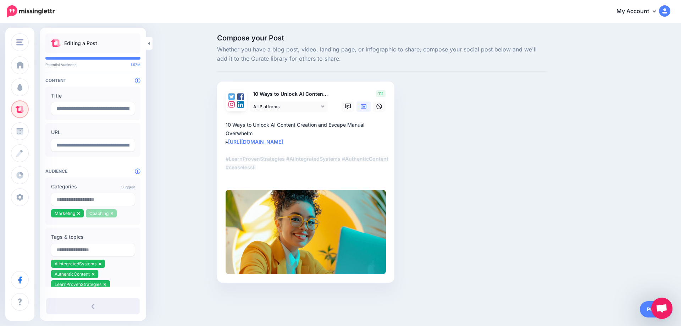
click at [110, 216] on li "Coaching" at bounding box center [101, 213] width 31 height 8
click at [112, 215] on icon at bounding box center [112, 213] width 3 height 4
click at [82, 201] on input "text" at bounding box center [93, 199] width 84 height 13
type input "******"
click at [121, 218] on span "912K" at bounding box center [120, 215] width 17 height 7
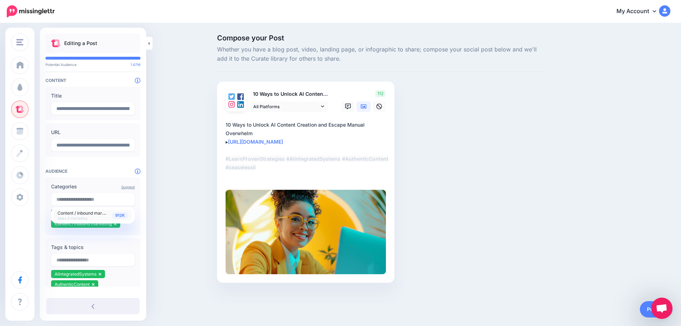
click at [155, 214] on div "Compose your Post Whether you have a blog post, video, landing page, or infogra…" at bounding box center [340, 169] width 681 height 291
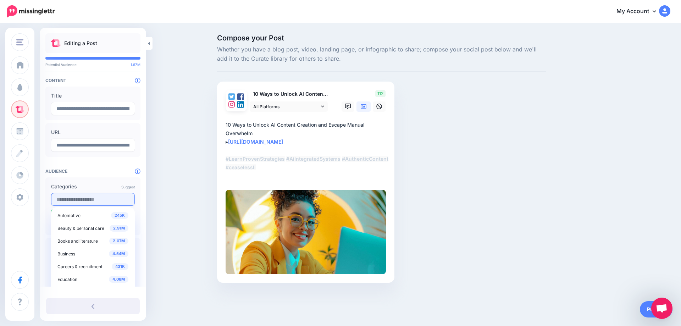
click at [87, 202] on input "text" at bounding box center [93, 199] width 84 height 13
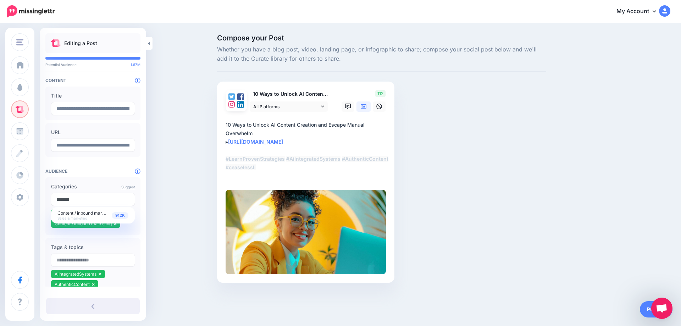
type input "*******"
click at [169, 204] on div "Compose your Post Whether you have a blog post, video, landing page, or infogra…" at bounding box center [340, 169] width 681 height 291
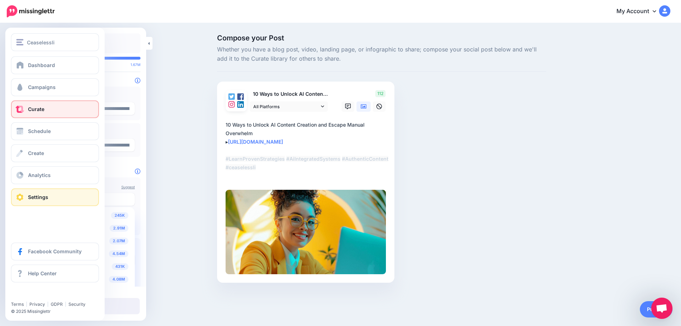
drag, startPoint x: 83, startPoint y: 200, endPoint x: 33, endPoint y: 199, distance: 50.0
click at [33, 199] on div "Ceaselessli Ceaselessli Add Workspace Dashboard Campaigns Curate Schedule Creat…" at bounding box center [340, 169] width 681 height 291
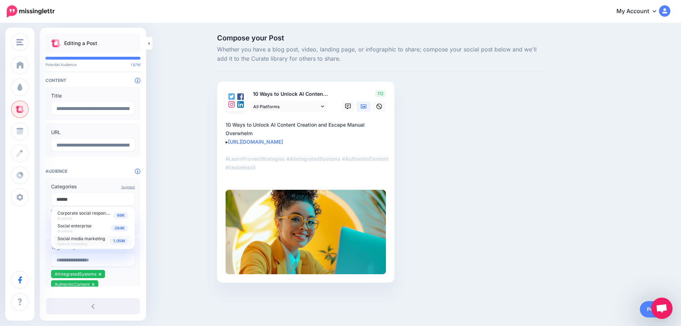
type input "******"
click at [117, 243] on span "1.05M" at bounding box center [119, 241] width 19 height 7
click at [169, 235] on div "Compose your Post Whether you have a blog post, video, landing page, or infogra…" at bounding box center [340, 169] width 681 height 291
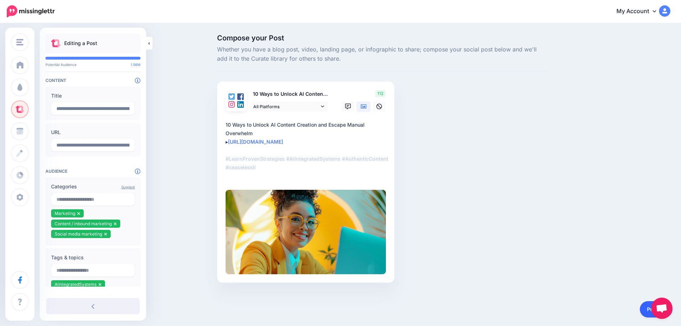
click at [645, 311] on link "Publish" at bounding box center [656, 309] width 33 height 16
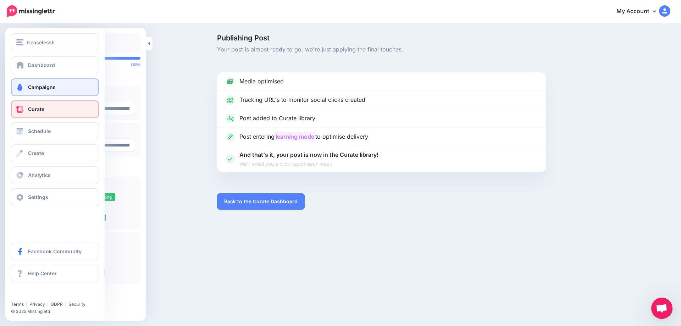
click at [26, 84] on link "Campaigns" at bounding box center [55, 87] width 88 height 18
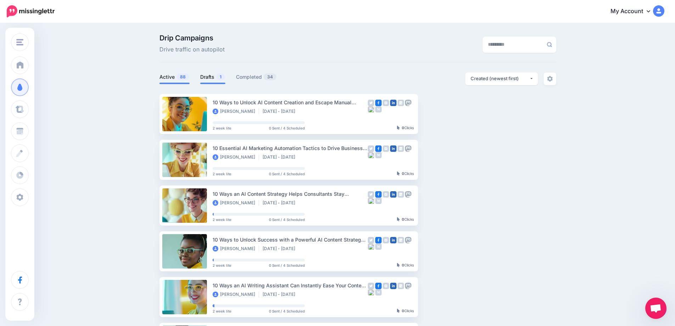
click at [215, 78] on link "Drafts 1" at bounding box center [212, 77] width 25 height 9
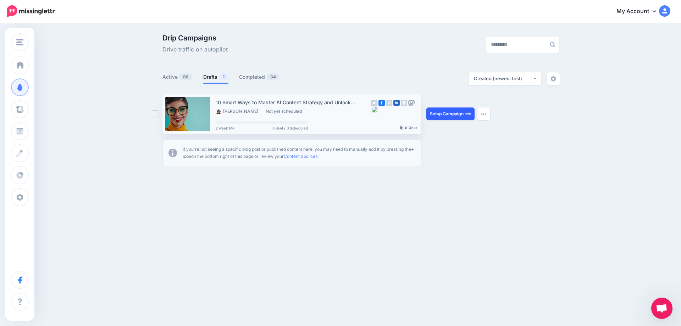
click at [452, 114] on link "Setup Campaign" at bounding box center [450, 113] width 48 height 13
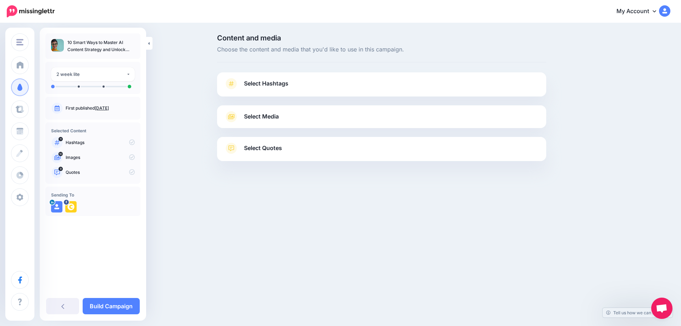
click at [109, 106] on link "[DATE]" at bounding box center [102, 107] width 14 height 5
click at [264, 83] on span "Select Hashtags" at bounding box center [266, 84] width 44 height 10
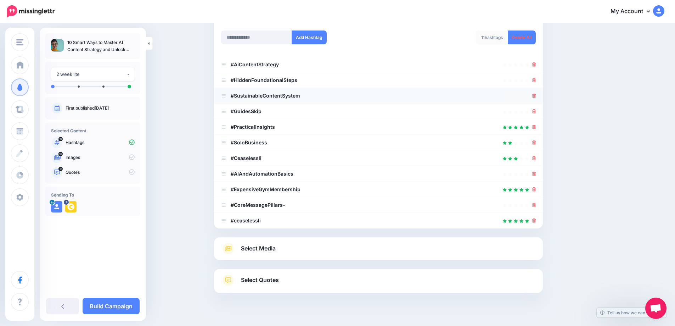
scroll to position [94, 0]
click at [536, 79] on icon at bounding box center [535, 80] width 4 height 4
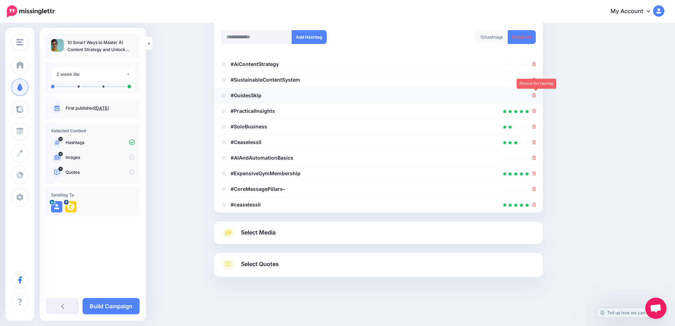
click at [535, 96] on icon at bounding box center [535, 95] width 4 height 4
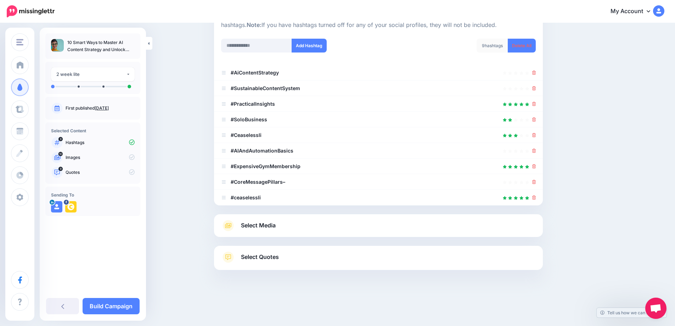
scroll to position [85, 0]
click at [536, 104] on icon at bounding box center [535, 104] width 4 height 4
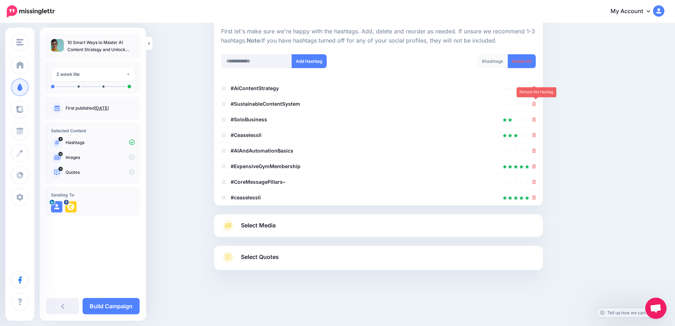
scroll to position [69, 0]
click at [536, 121] on icon at bounding box center [535, 119] width 4 height 4
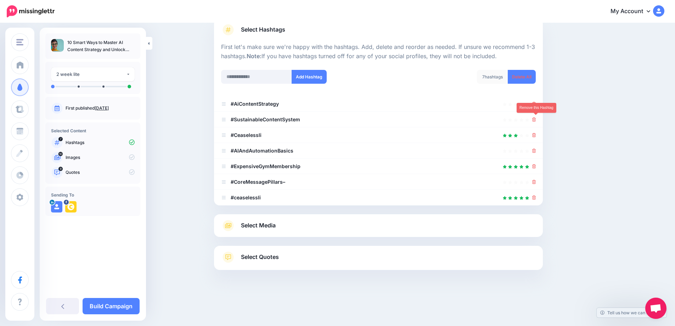
scroll to position [54, 0]
click at [536, 136] on icon at bounding box center [535, 135] width 4 height 4
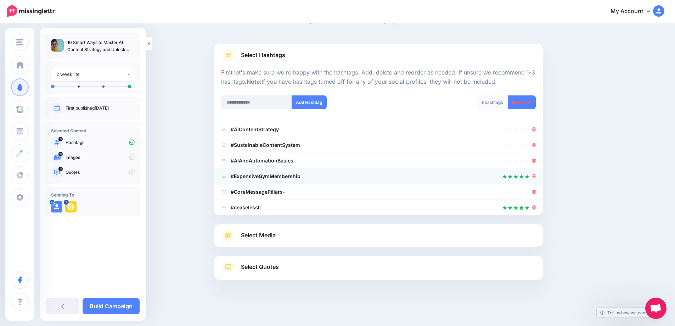
click at [533, 176] on div at bounding box center [378, 176] width 315 height 9
click at [536, 176] on icon at bounding box center [535, 176] width 4 height 4
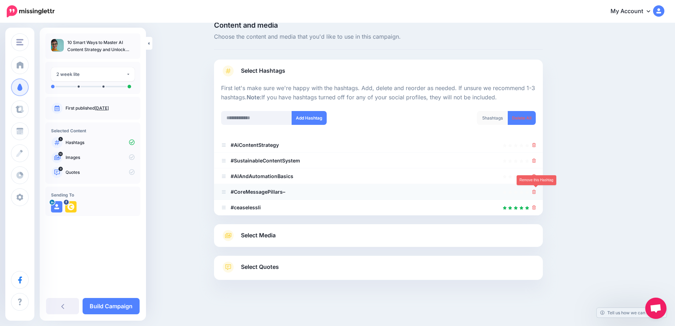
click at [535, 192] on icon at bounding box center [535, 192] width 4 height 4
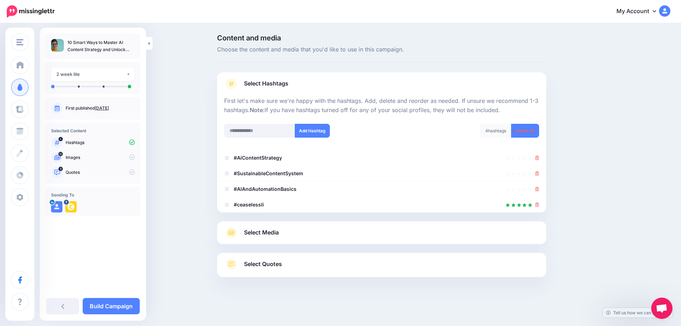
click at [267, 233] on span "Select Media" at bounding box center [261, 233] width 35 height 10
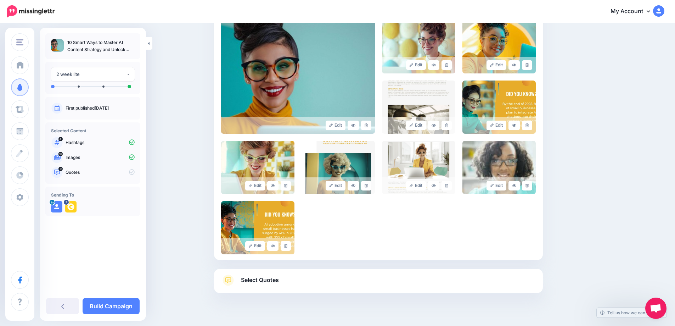
scroll to position [168, 0]
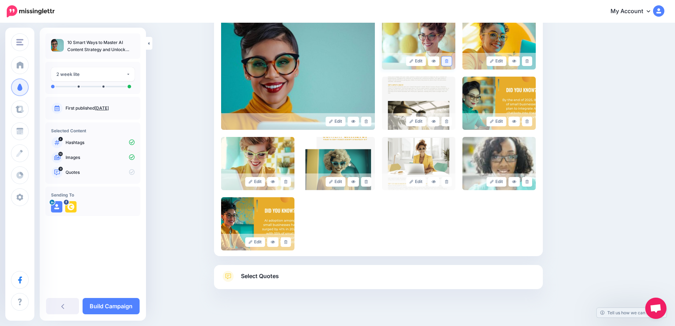
click at [450, 64] on link at bounding box center [447, 61] width 10 height 10
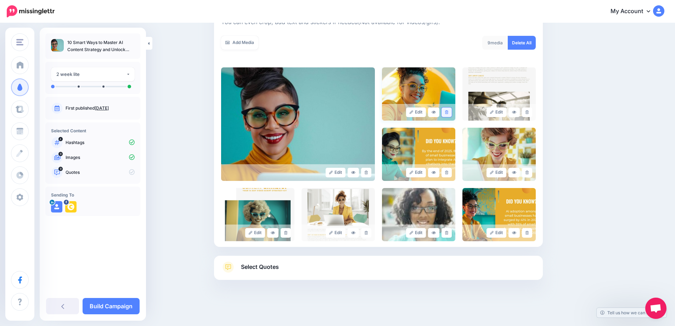
click at [450, 115] on link at bounding box center [447, 112] width 10 height 10
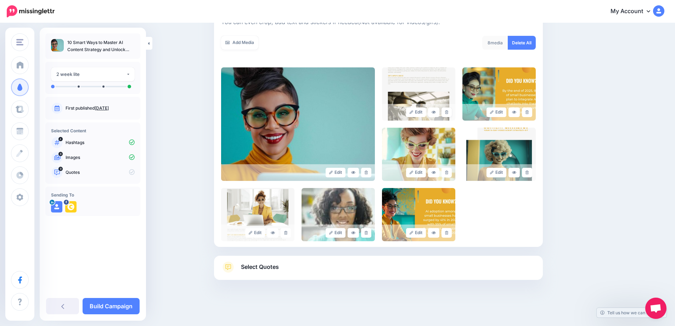
click at [450, 115] on link at bounding box center [447, 112] width 10 height 10
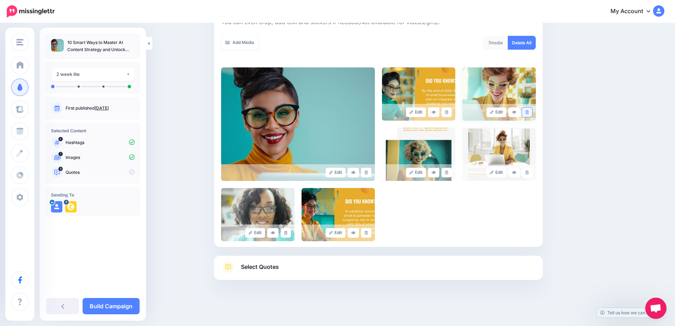
click at [533, 113] on link at bounding box center [527, 112] width 10 height 10
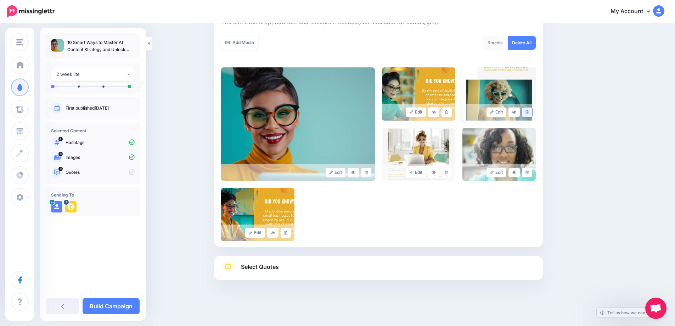
click at [529, 111] on icon at bounding box center [527, 112] width 3 height 4
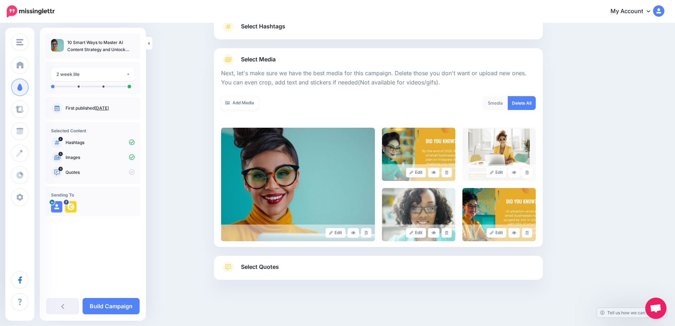
scroll to position [57, 0]
click at [529, 173] on icon at bounding box center [527, 173] width 3 height 4
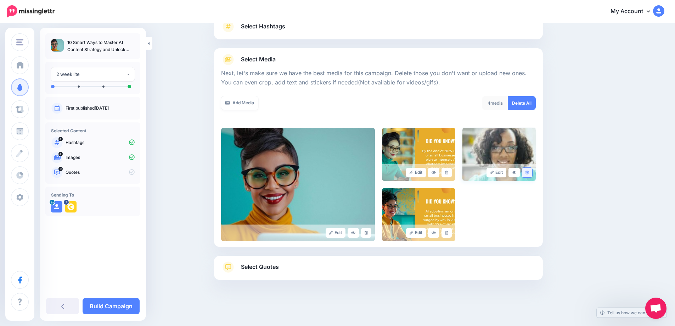
click at [533, 173] on link at bounding box center [527, 173] width 10 height 10
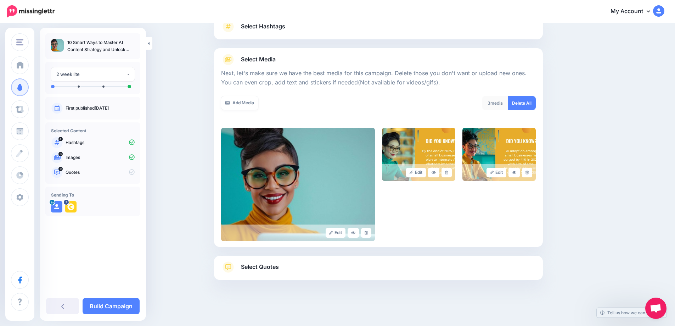
click at [268, 265] on span "Select Quotes" at bounding box center [260, 267] width 38 height 10
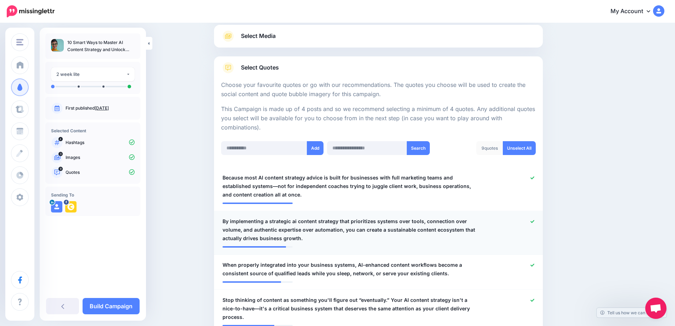
scroll to position [93, 0]
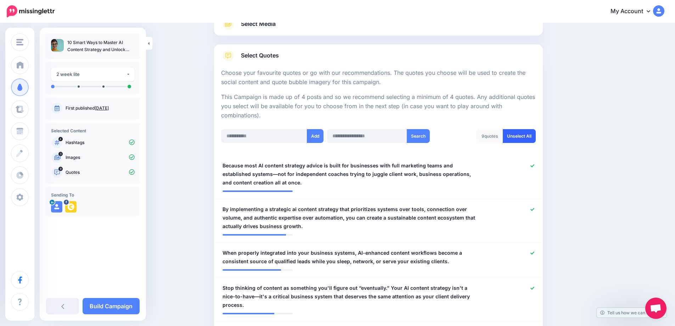
click at [518, 138] on link "Unselect All" at bounding box center [519, 136] width 33 height 14
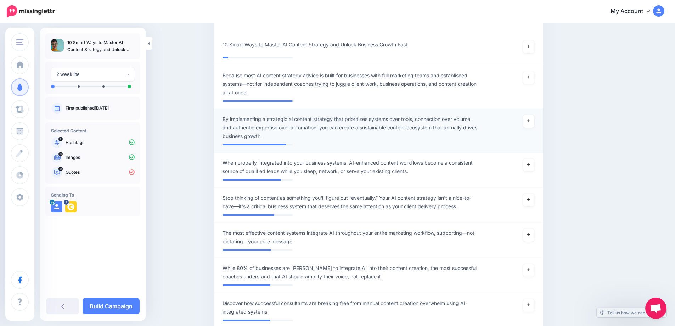
scroll to position [210, 0]
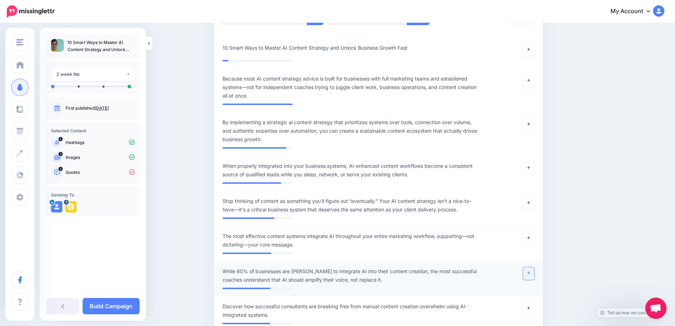
click at [529, 274] on link at bounding box center [528, 273] width 11 height 13
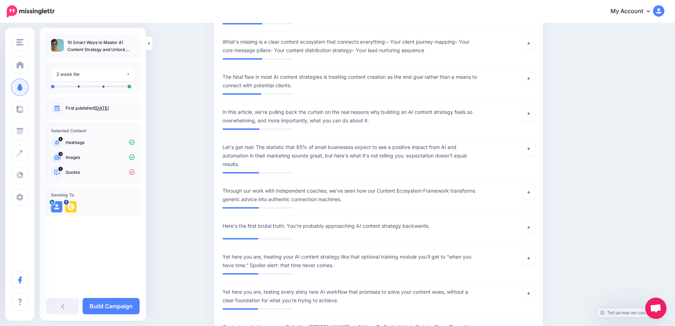
scroll to position [797, 0]
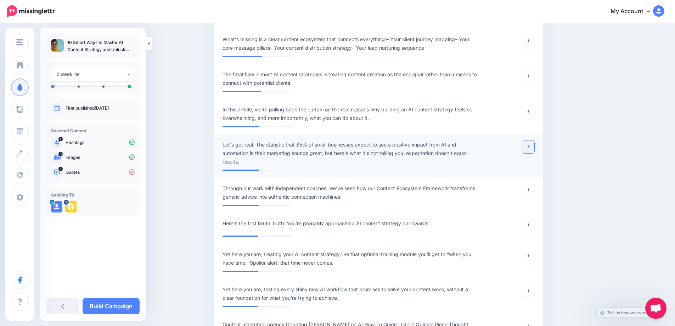
click at [535, 148] on link at bounding box center [528, 146] width 11 height 13
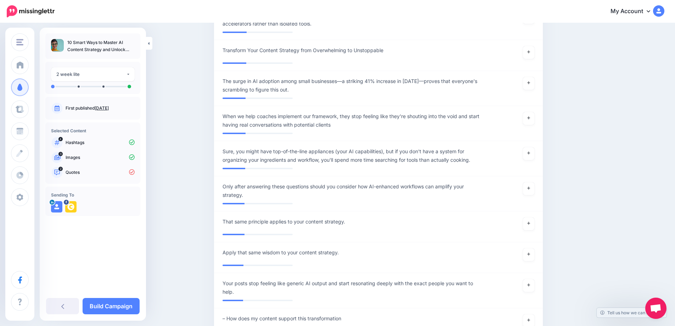
scroll to position [2816, 0]
click at [531, 86] on link at bounding box center [528, 83] width 11 height 13
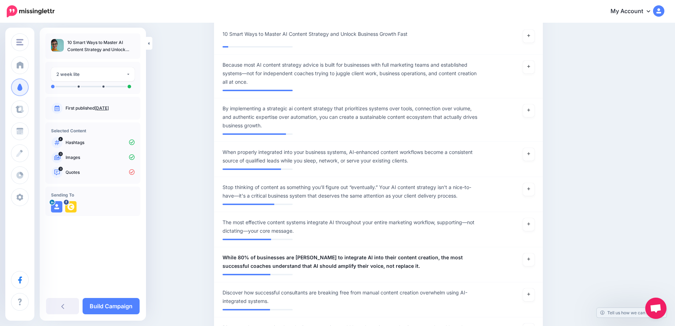
scroll to position [236, 0]
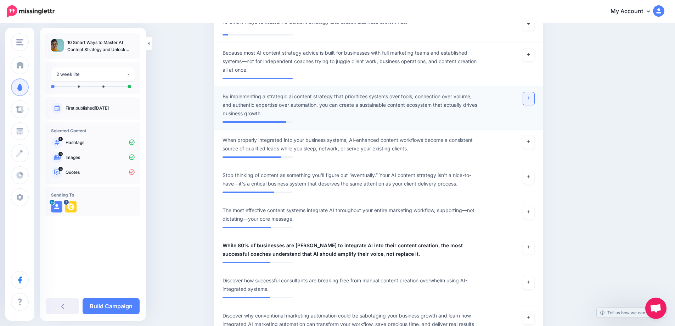
click at [535, 101] on link at bounding box center [528, 98] width 11 height 13
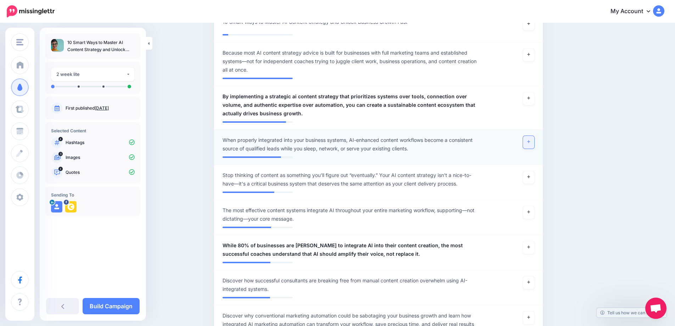
click at [530, 141] on icon at bounding box center [529, 142] width 3 height 4
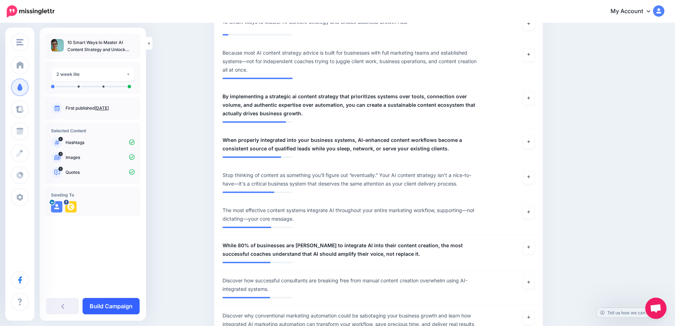
click at [106, 307] on link "Build Campaign" at bounding box center [111, 306] width 57 height 16
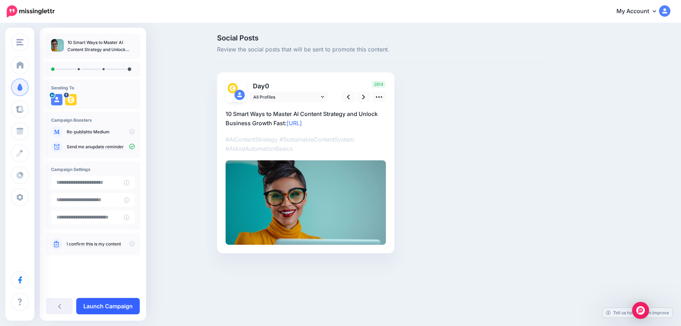
click at [114, 306] on link "Launch Campaign" at bounding box center [107, 306] width 63 height 16
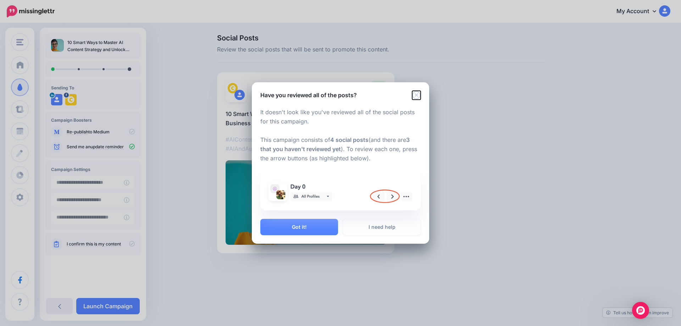
click at [418, 97] on icon "Close" at bounding box center [416, 95] width 9 height 9
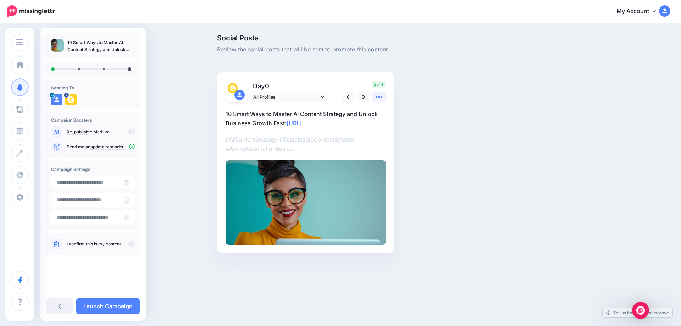
click at [377, 99] on icon at bounding box center [378, 96] width 7 height 7
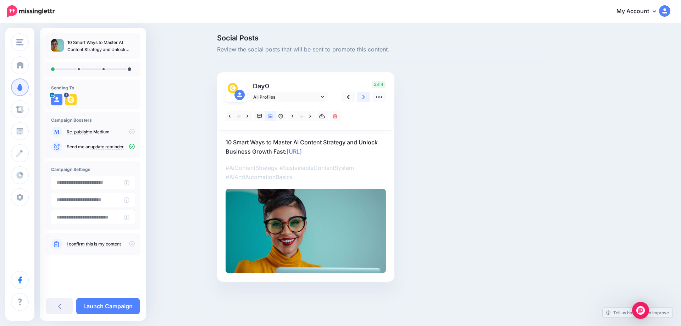
click at [361, 100] on link at bounding box center [363, 97] width 13 height 10
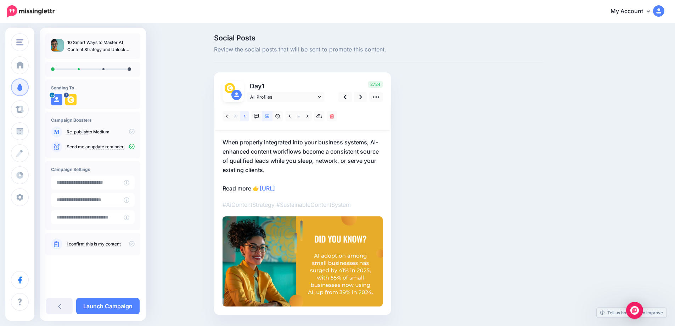
click at [246, 117] on icon at bounding box center [245, 116] width 2 height 3
click at [246, 117] on icon at bounding box center [245, 116] width 2 height 5
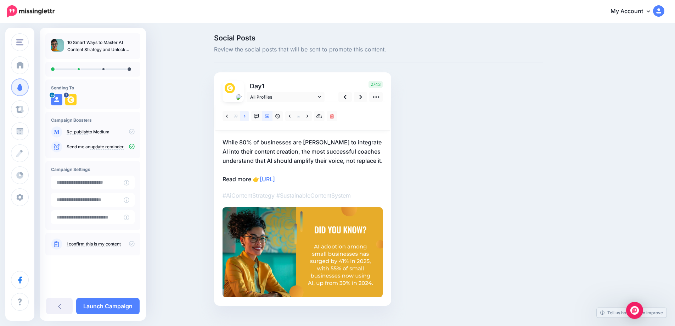
click at [246, 117] on icon at bounding box center [245, 116] width 2 height 5
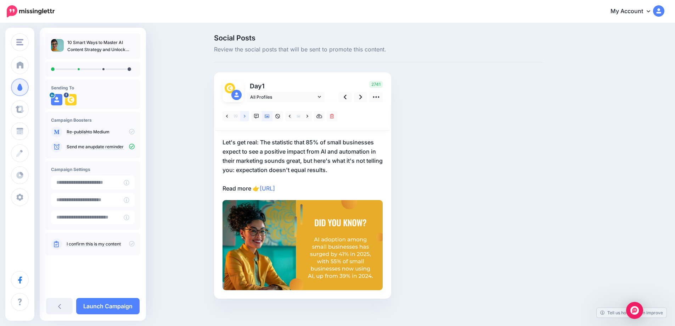
click at [246, 117] on icon at bounding box center [245, 116] width 2 height 5
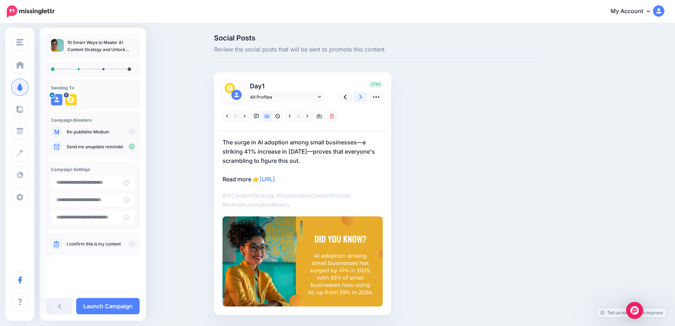
click at [361, 98] on link at bounding box center [360, 97] width 13 height 10
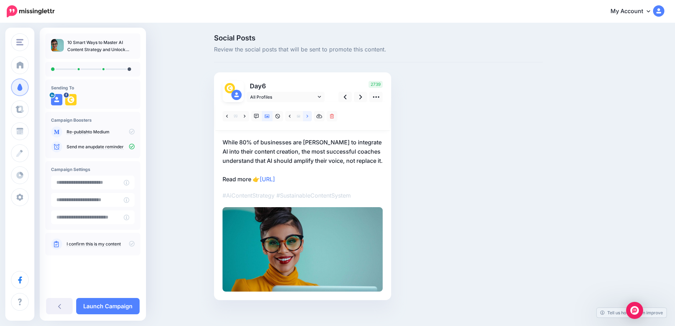
click at [308, 116] on icon at bounding box center [308, 116] width 2 height 3
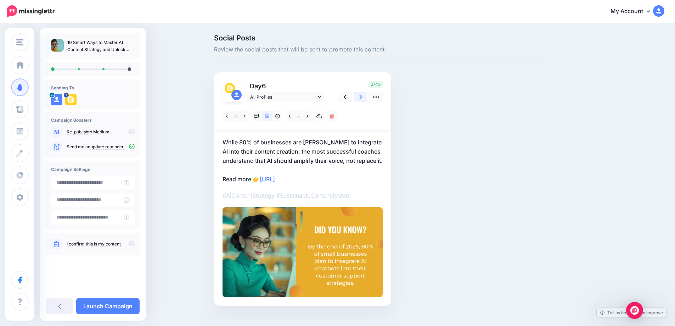
click at [360, 98] on link at bounding box center [360, 97] width 13 height 10
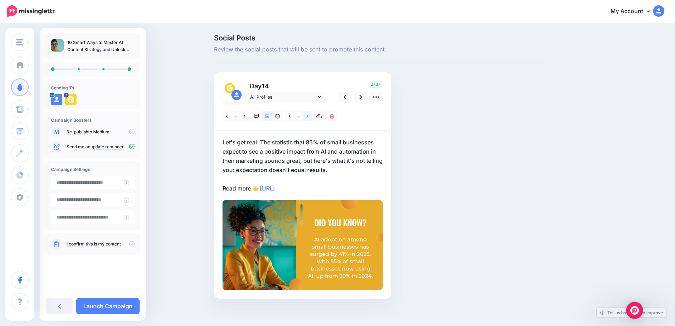
click at [308, 117] on link at bounding box center [307, 116] width 9 height 10
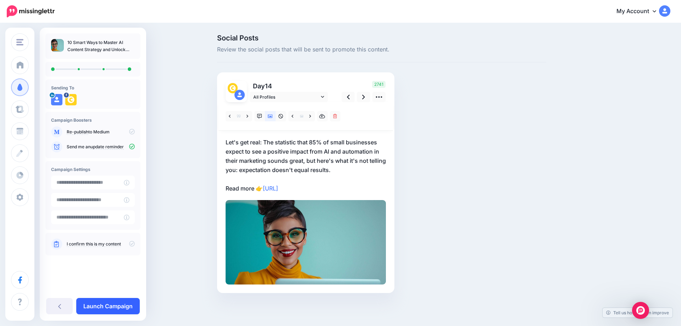
click at [116, 306] on link "Launch Campaign" at bounding box center [107, 306] width 63 height 16
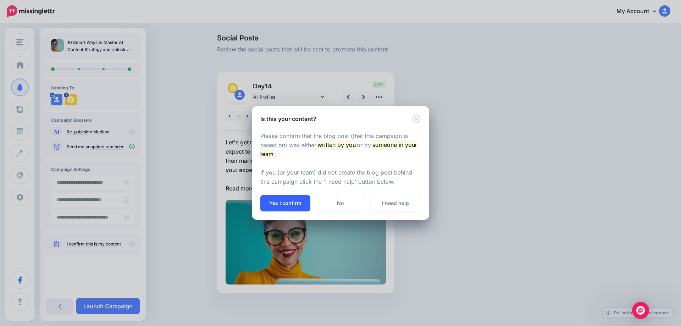
click at [284, 201] on button "Yes I confirm" at bounding box center [285, 203] width 50 height 16
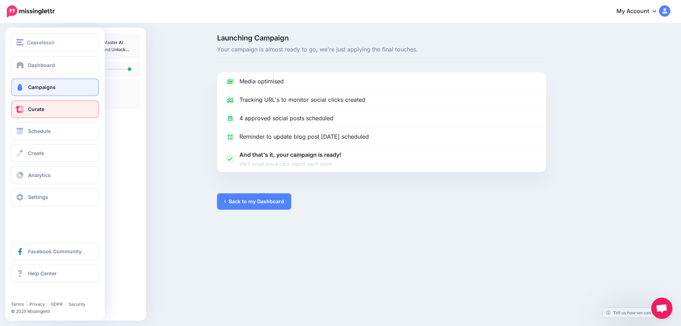
click at [27, 111] on link "Curate" at bounding box center [55, 109] width 88 height 18
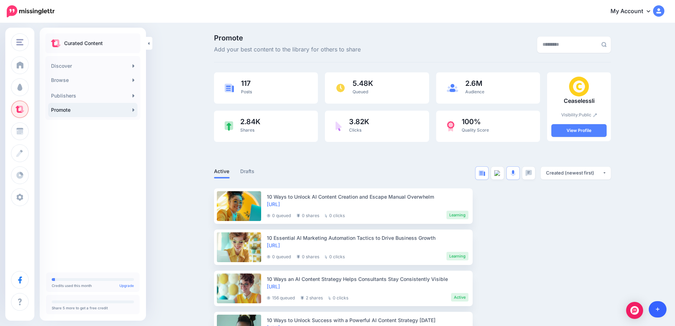
click at [659, 311] on icon at bounding box center [658, 309] width 4 height 5
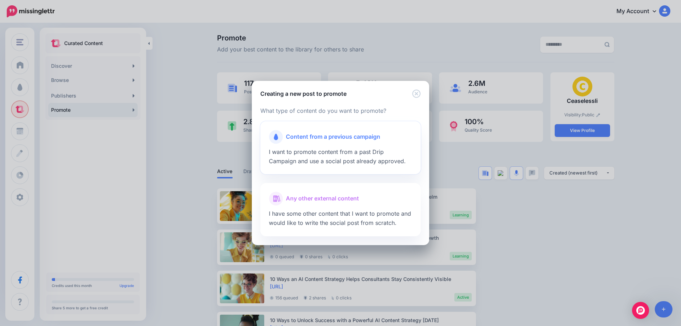
click at [322, 147] on div at bounding box center [340, 146] width 143 height 4
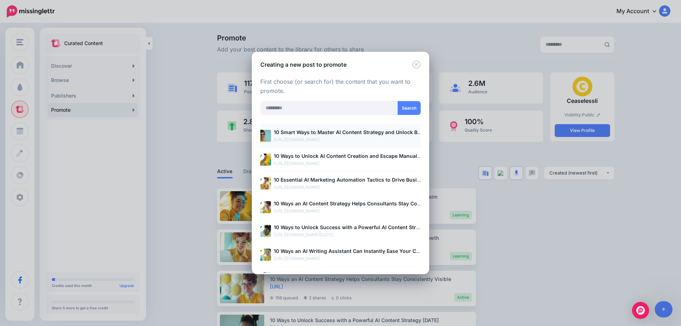
click at [330, 134] on b "10 Smart Ways to Master AI Content Strategy and Unlock Business Growth Fast" at bounding box center [371, 132] width 194 height 6
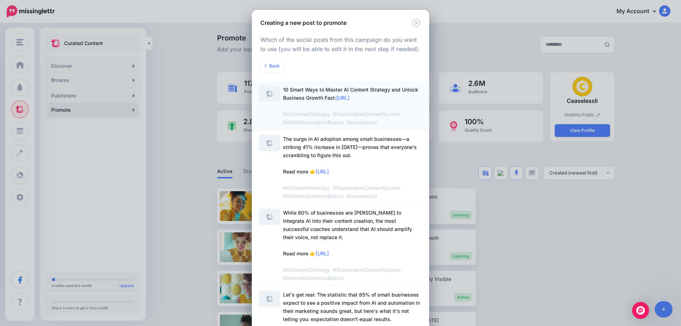
click at [313, 102] on span "10 Smart Ways to Master AI Content Strategy and Unlock Business Growth Fast: ht…" at bounding box center [350, 106] width 135 height 39
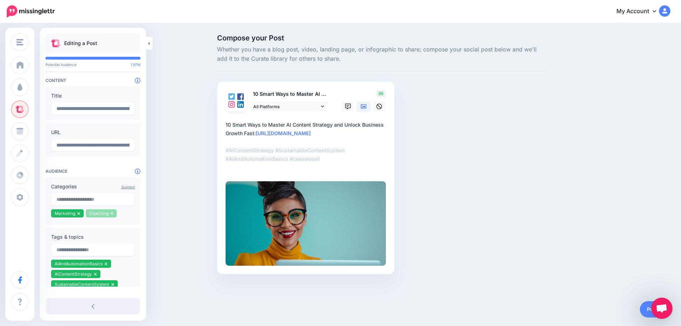
click at [112, 215] on icon at bounding box center [112, 213] width 3 height 4
click at [95, 196] on input "text" at bounding box center [93, 199] width 84 height 13
type input "*****"
click at [119, 214] on span "1.56M" at bounding box center [119, 215] width 19 height 7
click at [168, 213] on div "Compose your Post Whether you have a blog post, video, landing page, or infogra…" at bounding box center [340, 165] width 681 height 282
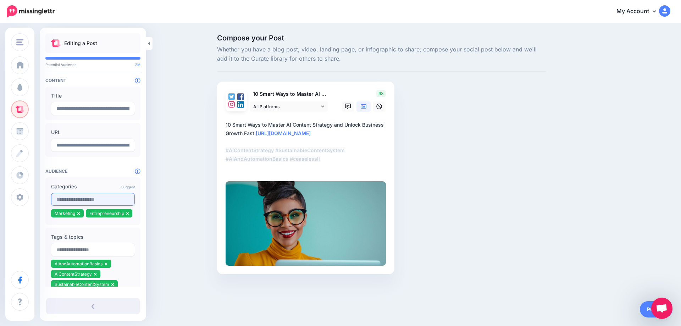
click at [84, 202] on input "text" at bounding box center [93, 199] width 84 height 13
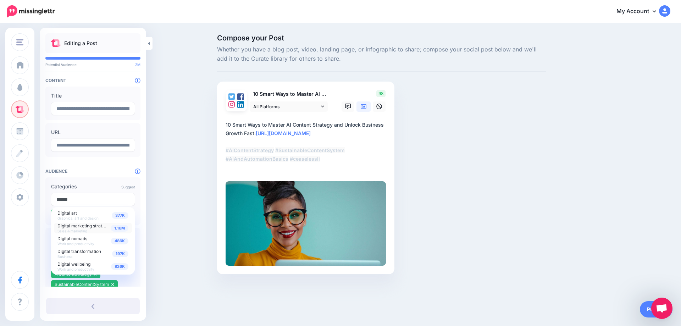
type input "******"
click at [121, 228] on span "1.16M" at bounding box center [120, 228] width 18 height 7
click at [176, 196] on div "Compose your Post Whether you have a blog post, video, landing page, or infogra…" at bounding box center [340, 165] width 681 height 282
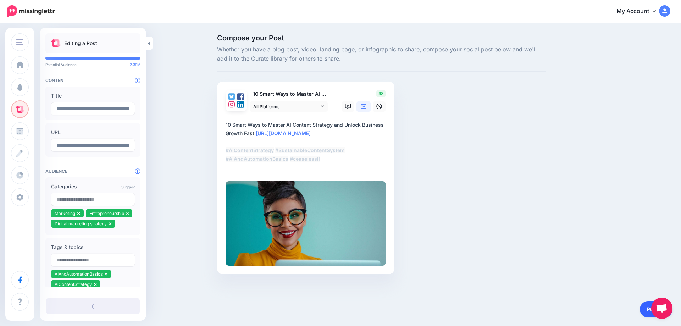
click at [645, 310] on link "Publish" at bounding box center [656, 309] width 33 height 16
